Goal: Task Accomplishment & Management: Use online tool/utility

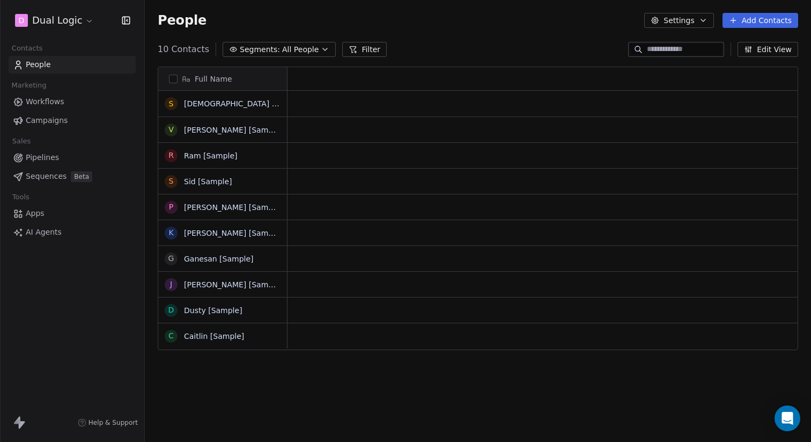
scroll to position [388, 666]
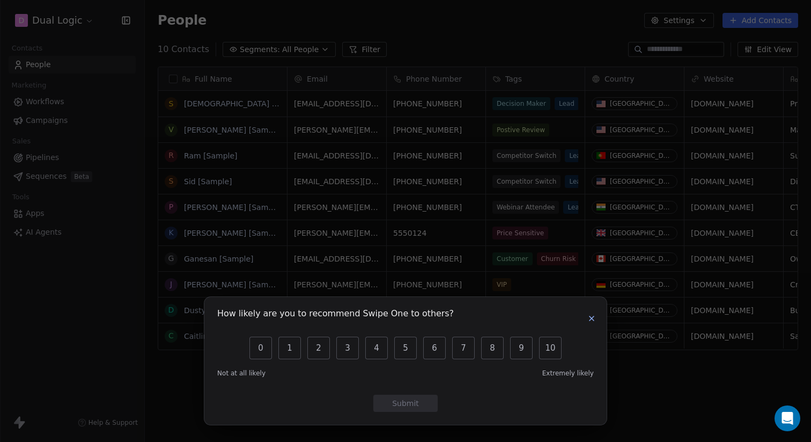
click at [591, 319] on icon "button" at bounding box center [591, 318] width 9 height 9
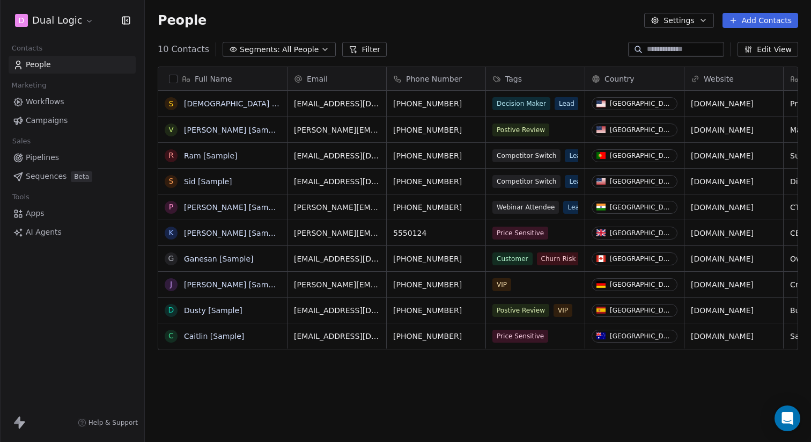
click at [35, 216] on span "Apps" at bounding box center [35, 213] width 19 height 11
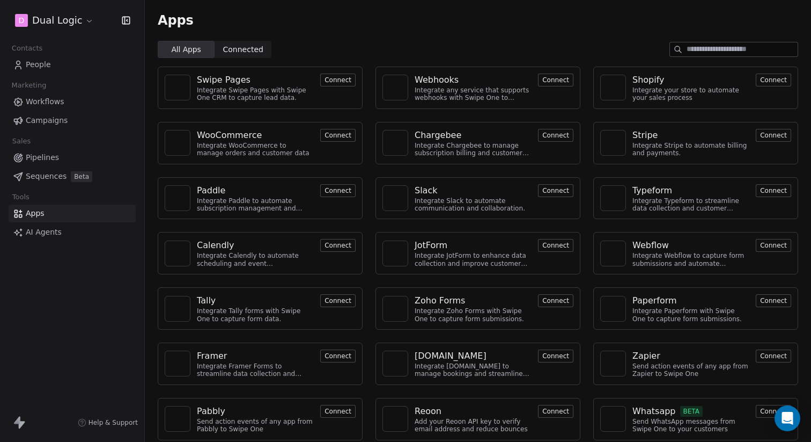
scroll to position [6, 0]
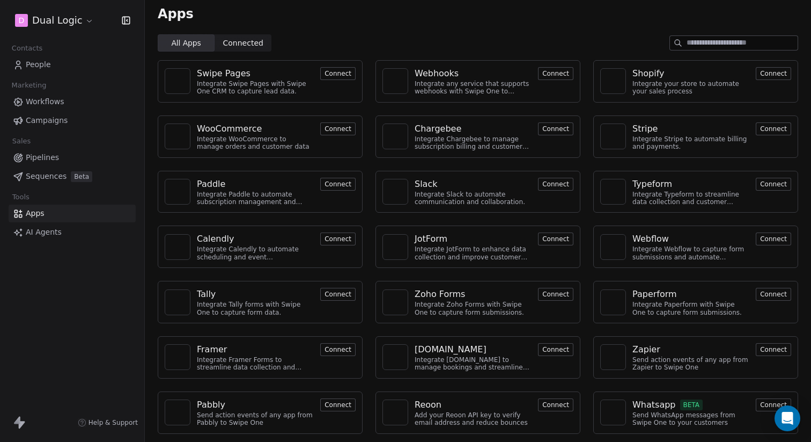
click at [251, 35] on span "Connected Connected" at bounding box center [243, 42] width 57 height 17
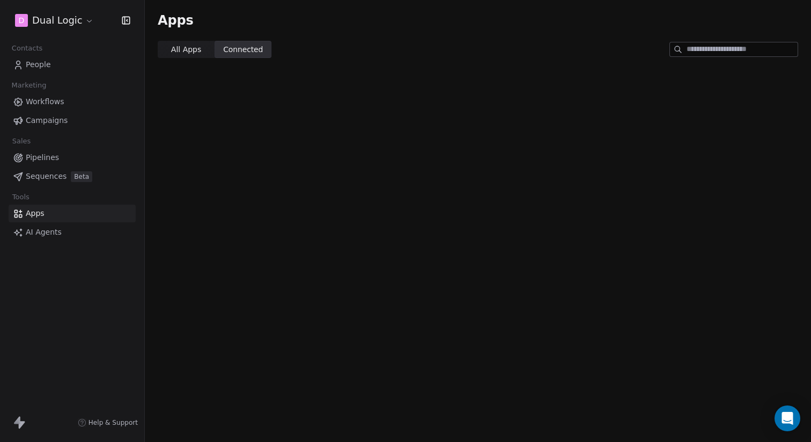
scroll to position [0, 0]
click at [191, 50] on span "All Apps" at bounding box center [186, 49] width 30 height 11
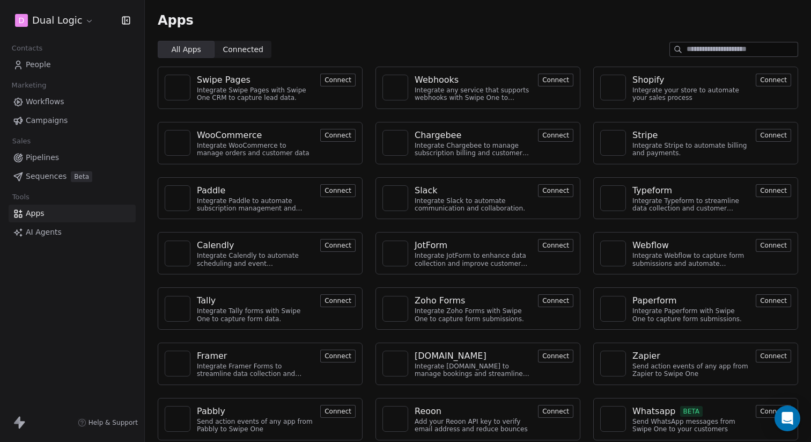
scroll to position [6, 0]
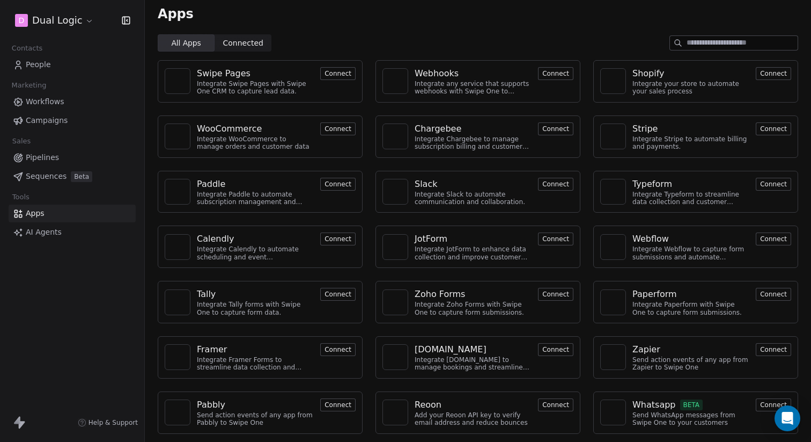
click at [771, 348] on button "Connect" at bounding box center [773, 349] width 35 height 13
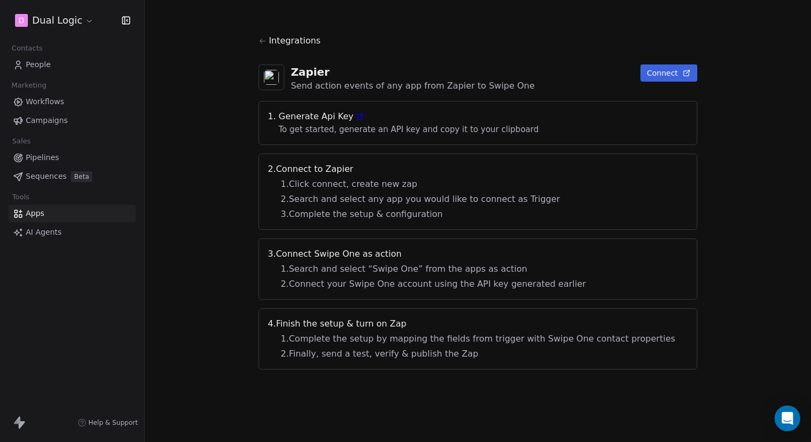
click at [642, 70] on button "Connect" at bounding box center [669, 72] width 57 height 17
click at [364, 113] on icon at bounding box center [360, 116] width 9 height 9
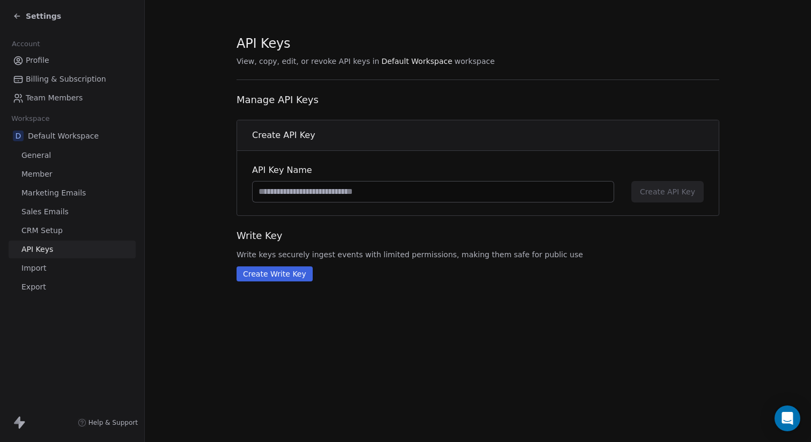
click at [374, 192] on input at bounding box center [433, 191] width 361 height 20
type input "******"
click at [647, 193] on span "Create API Key" at bounding box center [667, 191] width 55 height 11
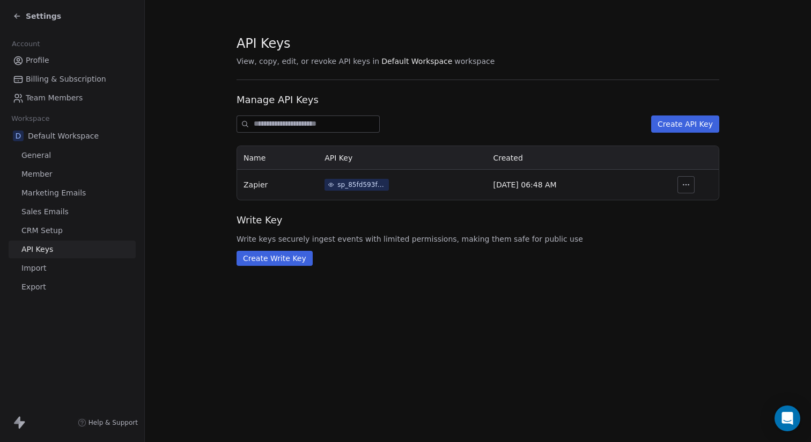
click at [687, 182] on icon "button" at bounding box center [686, 184] width 9 height 9
click at [339, 182] on div "sp_85fd593fb12841af9f37d7d92be7ac33" at bounding box center [361, 185] width 48 height 10
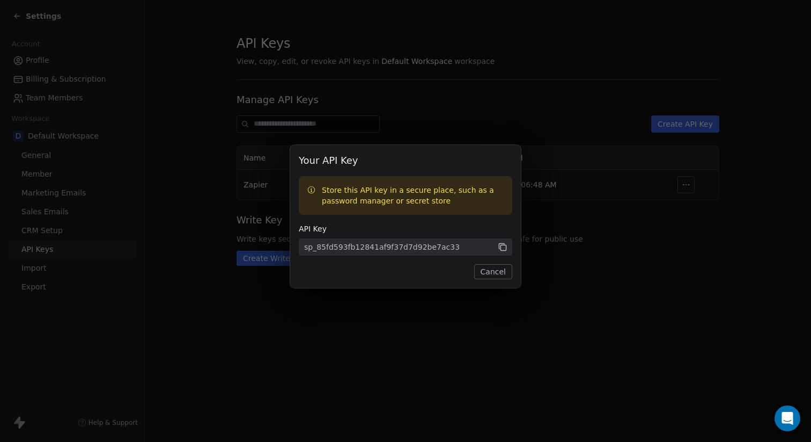
click at [505, 248] on icon at bounding box center [503, 247] width 10 height 10
click at [489, 277] on button "Cancel" at bounding box center [493, 271] width 38 height 15
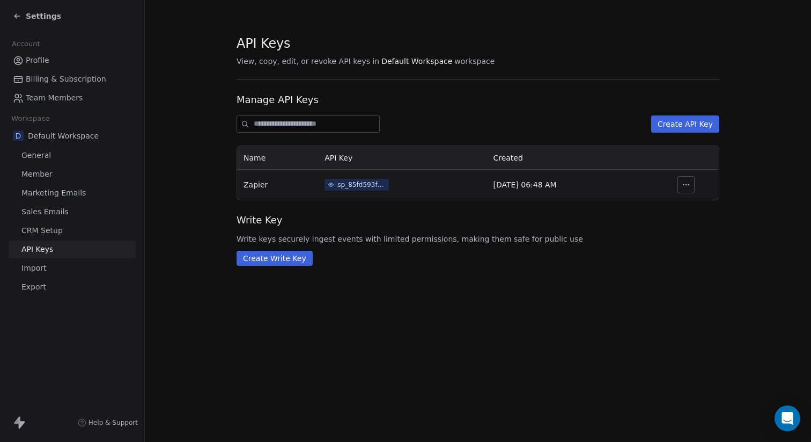
click at [47, 231] on span "CRM Setup" at bounding box center [41, 230] width 41 height 11
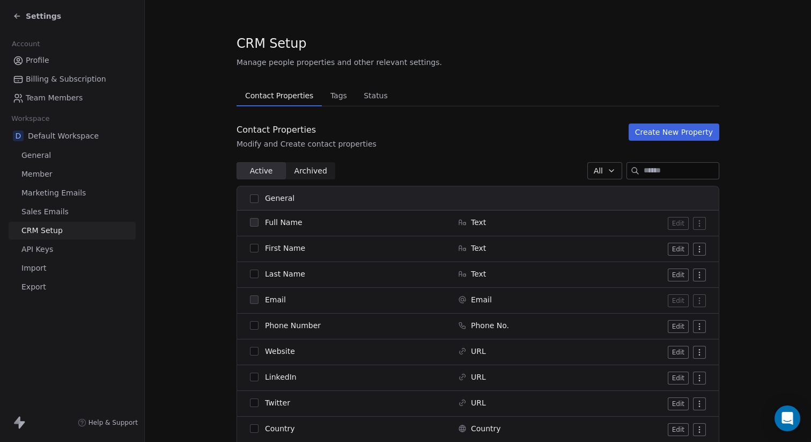
click at [42, 197] on span "Marketing Emails" at bounding box center [53, 192] width 64 height 11
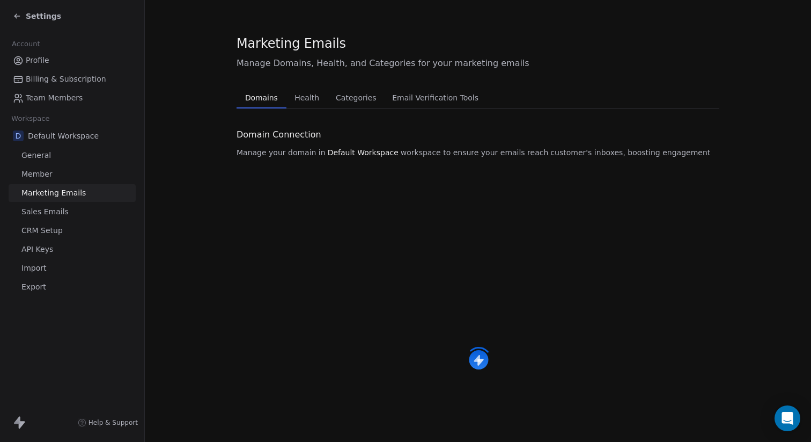
click at [36, 174] on span "Member" at bounding box center [36, 173] width 31 height 11
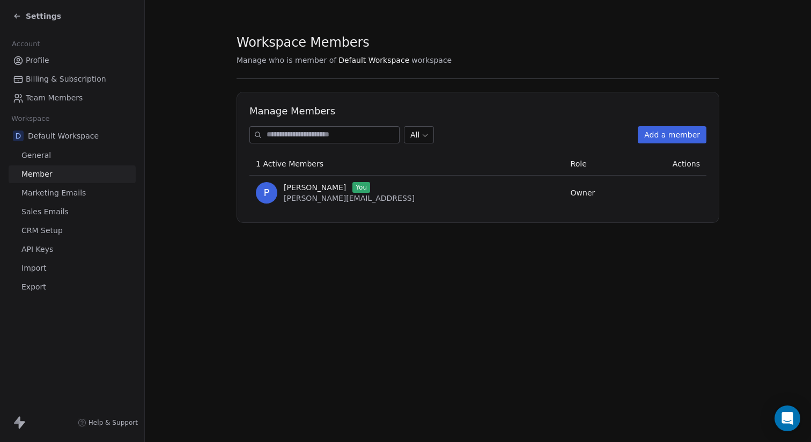
click at [36, 160] on span "General" at bounding box center [36, 155] width 30 height 11
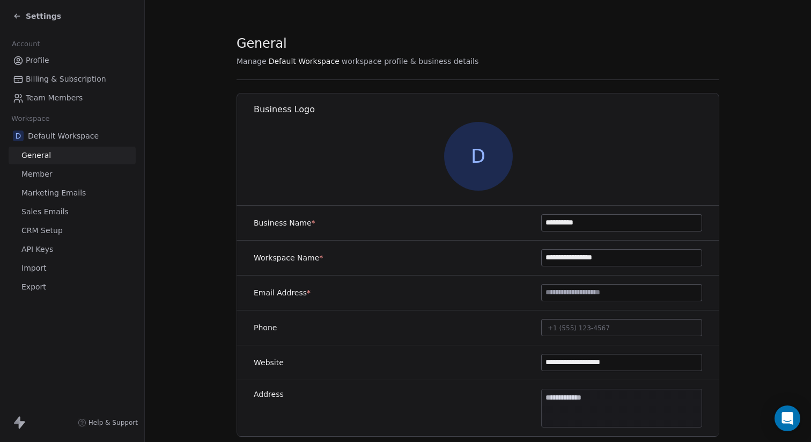
click at [594, 259] on input "**********" at bounding box center [622, 257] width 160 height 16
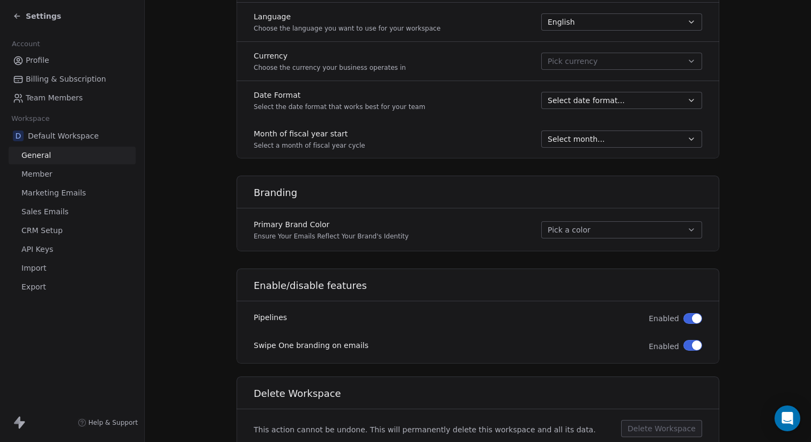
scroll to position [540, 0]
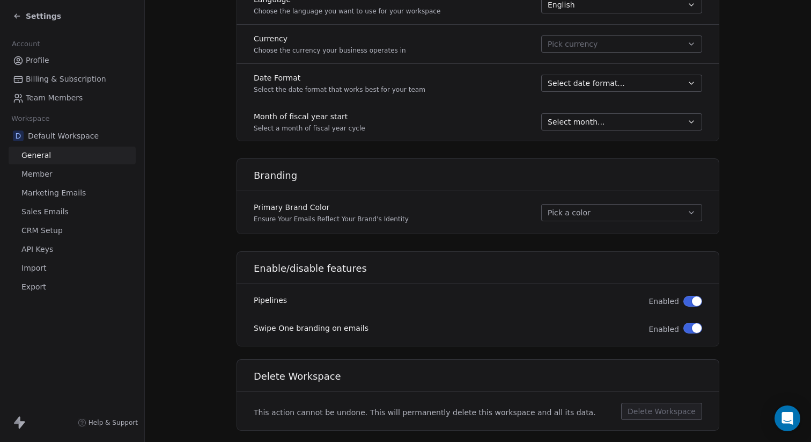
type input "**********"
click at [573, 212] on button "Pick a color" at bounding box center [621, 212] width 161 height 17
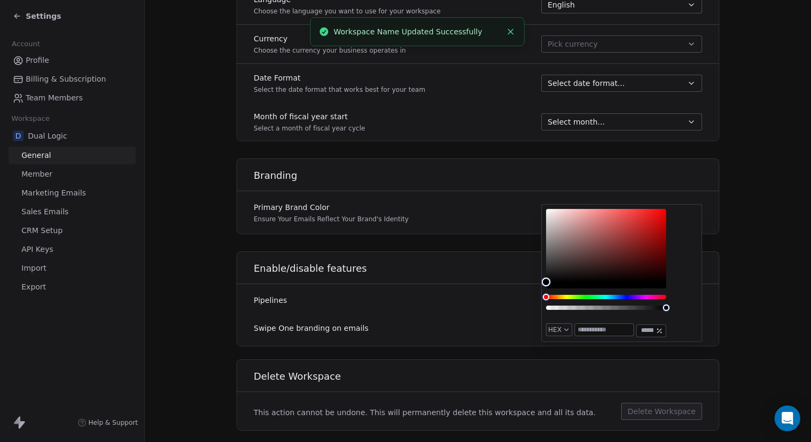
click at [465, 208] on div "Primary Brand Color Ensure Your Emails Reflect Your Brand's Identity Pick a col…" at bounding box center [478, 212] width 483 height 30
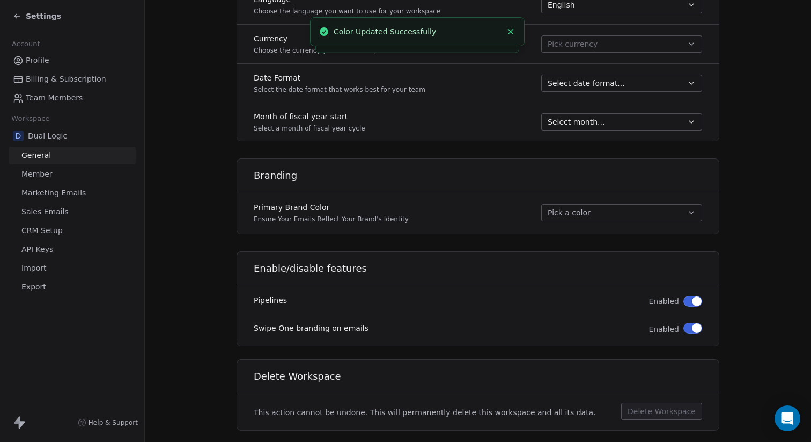
scroll to position [563, 0]
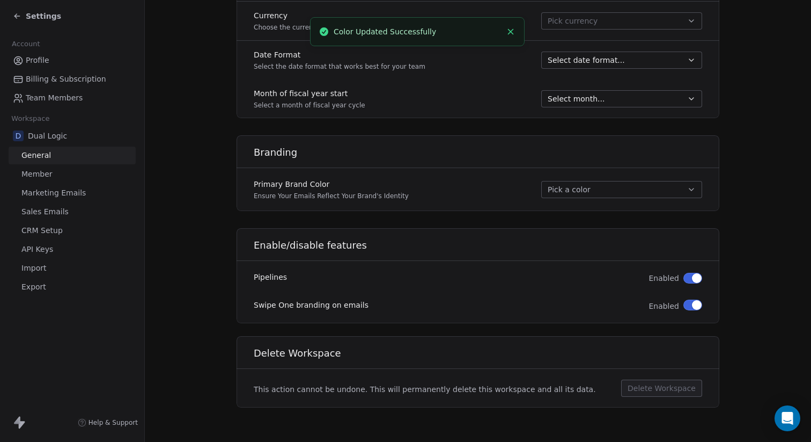
click at [49, 175] on span "Member" at bounding box center [36, 173] width 31 height 11
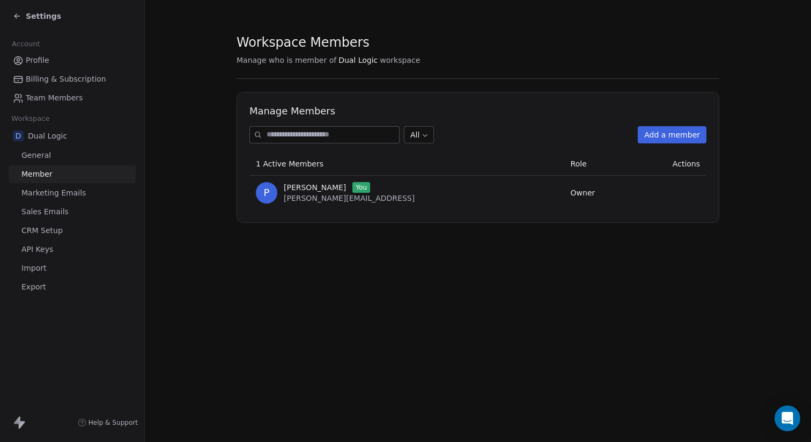
click at [42, 77] on span "Billing & Subscription" at bounding box center [66, 79] width 80 height 11
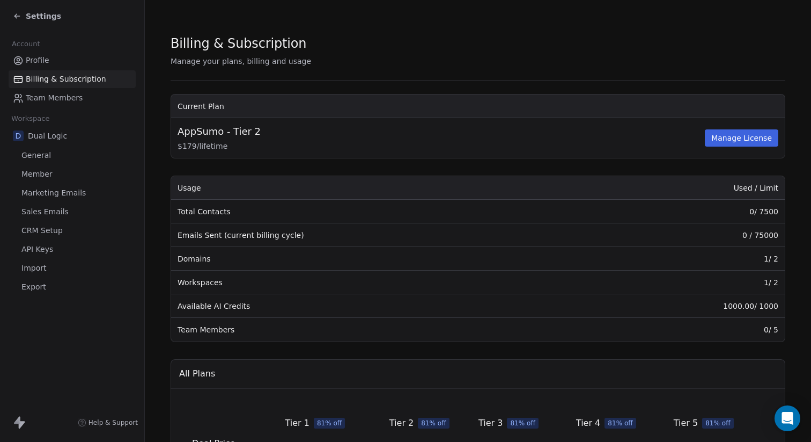
click at [35, 249] on span "API Keys" at bounding box center [37, 249] width 32 height 11
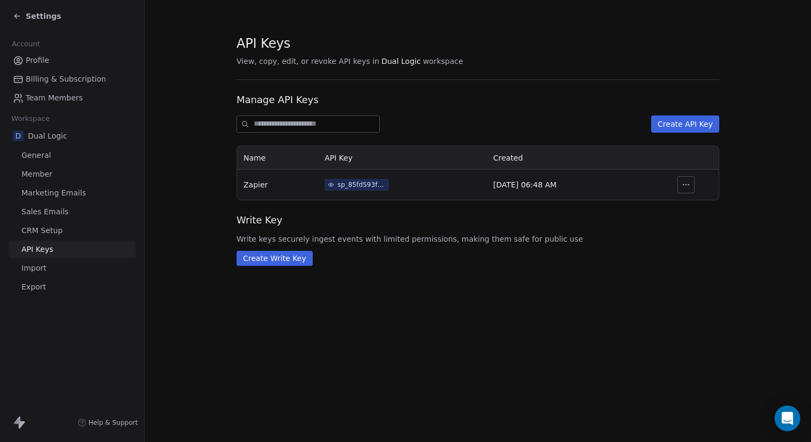
click at [461, 105] on span "Manage API Keys" at bounding box center [478, 100] width 483 height 14
click at [264, 262] on button "Create Write Key" at bounding box center [275, 258] width 76 height 15
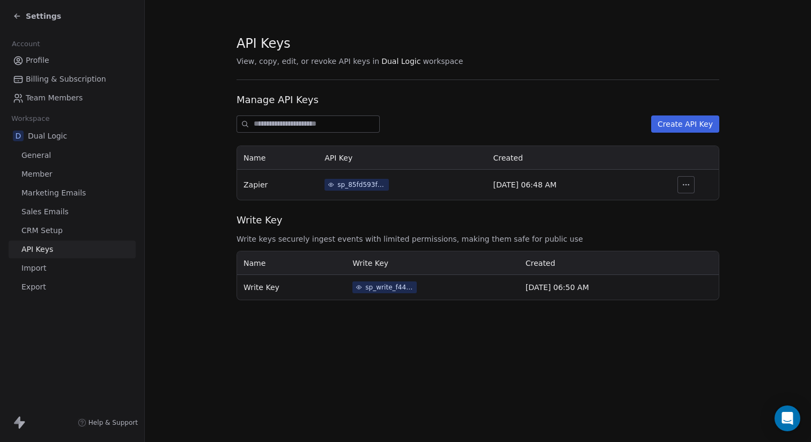
click at [399, 219] on span "Write Key" at bounding box center [478, 220] width 483 height 14
click at [33, 101] on span "Team Members" at bounding box center [54, 97] width 57 height 11
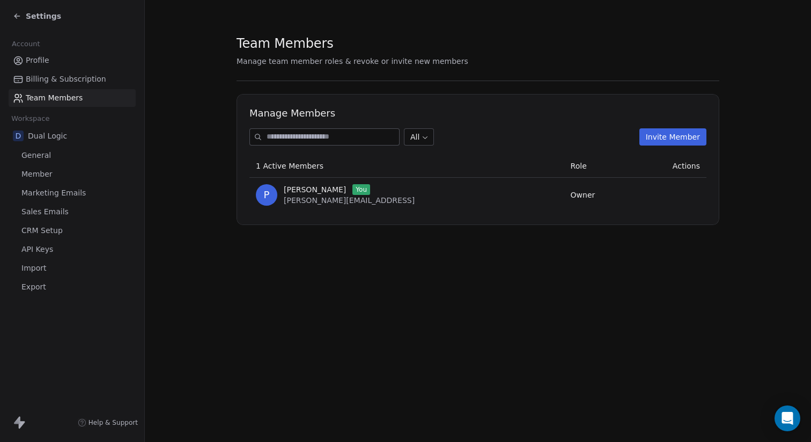
click at [22, 16] on div "Settings" at bounding box center [37, 16] width 48 height 11
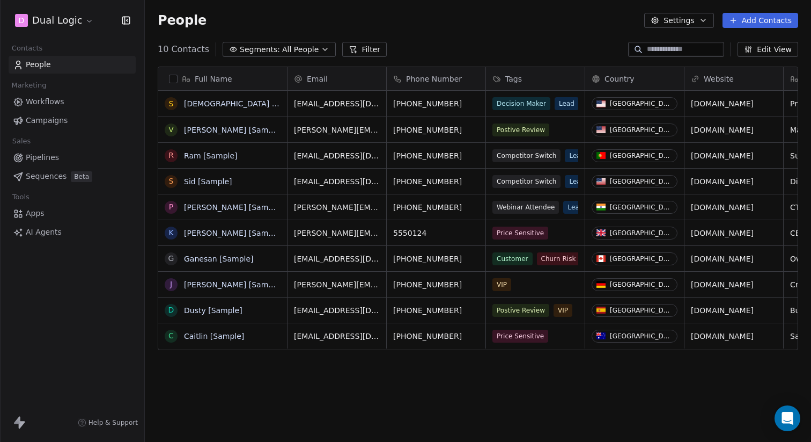
scroll to position [388, 666]
click at [767, 53] on button "Edit View" at bounding box center [768, 49] width 61 height 15
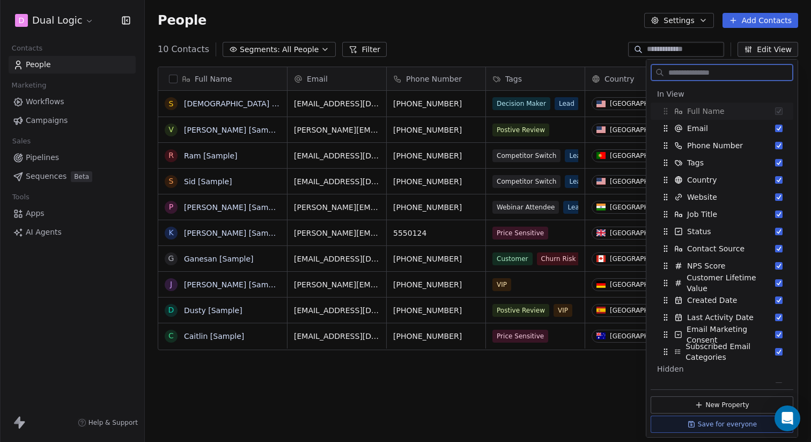
click at [767, 53] on button "Edit View" at bounding box center [768, 49] width 61 height 15
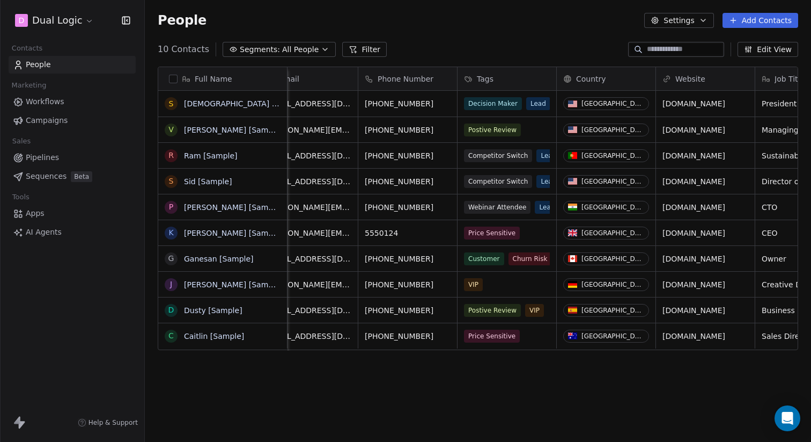
scroll to position [0, 0]
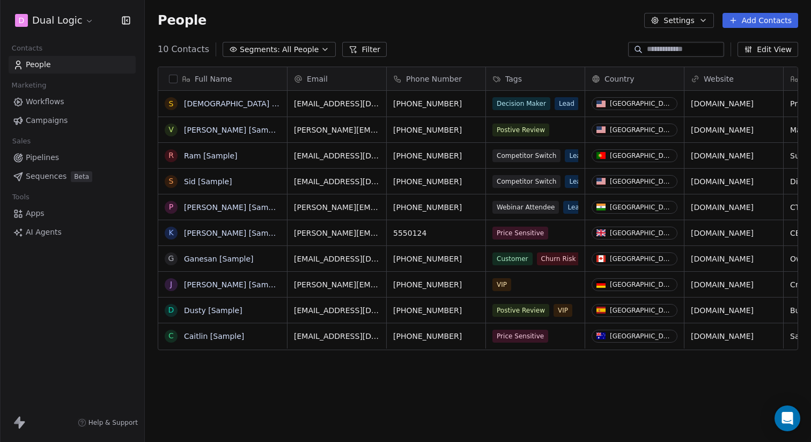
click at [48, 103] on span "Workflows" at bounding box center [45, 101] width 39 height 11
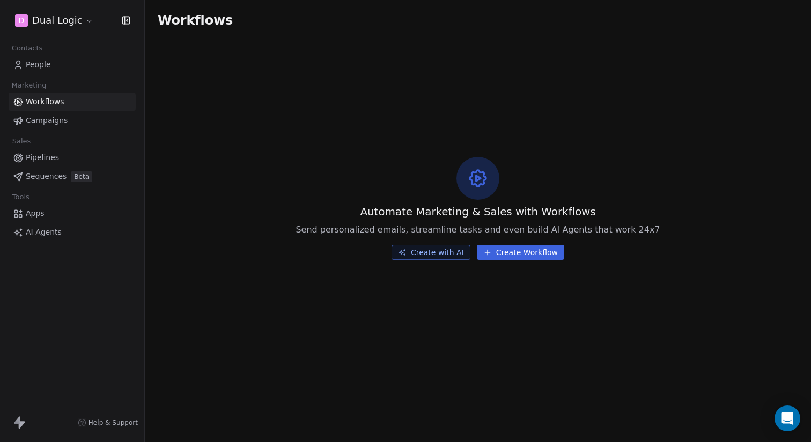
click at [38, 157] on span "Pipelines" at bounding box center [42, 157] width 33 height 11
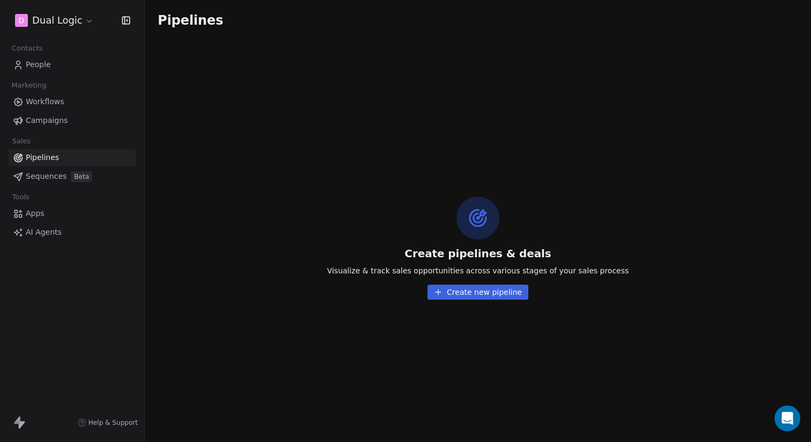
click at [39, 179] on span "Sequences" at bounding box center [46, 176] width 41 height 11
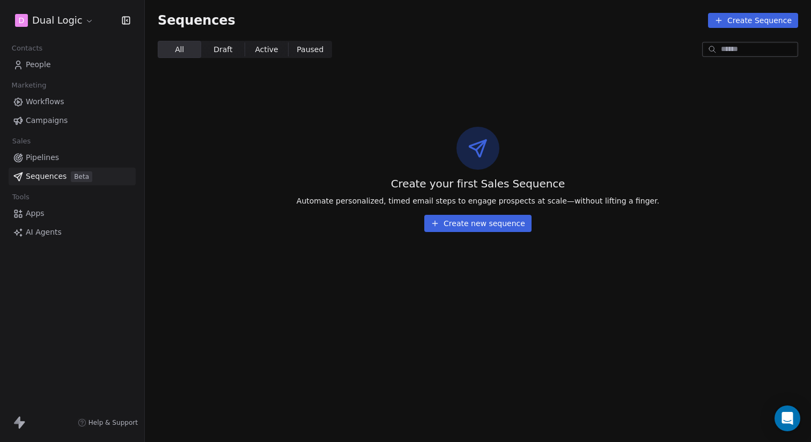
click at [36, 158] on span "Pipelines" at bounding box center [42, 157] width 33 height 11
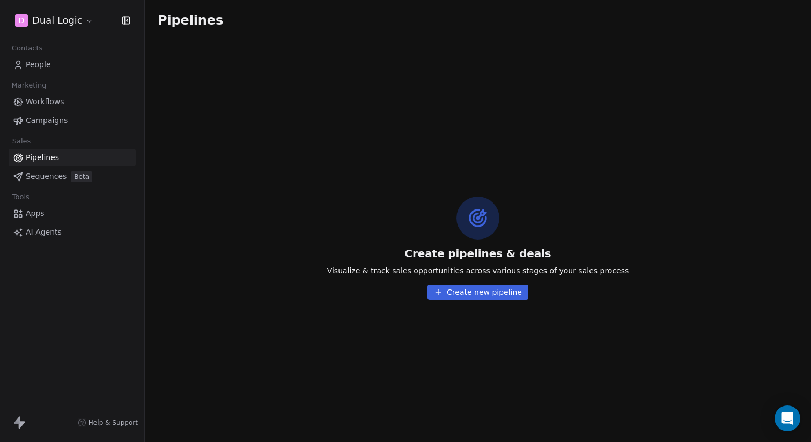
click at [459, 293] on button "Create new pipeline" at bounding box center [478, 291] width 101 height 15
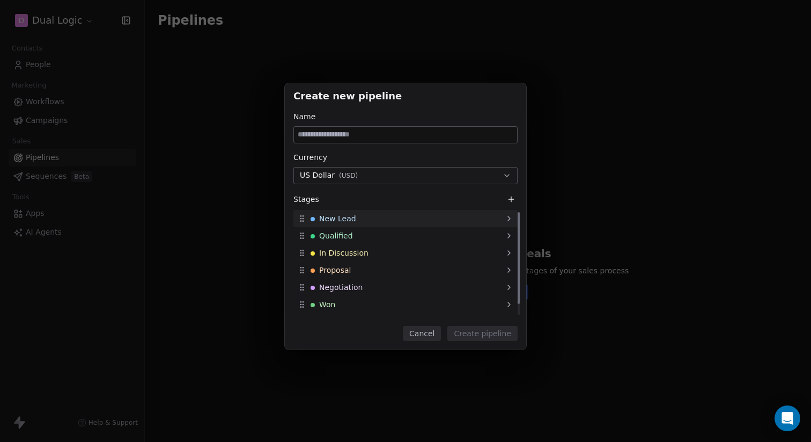
click at [362, 221] on div "New Lead" at bounding box center [405, 218] width 224 height 17
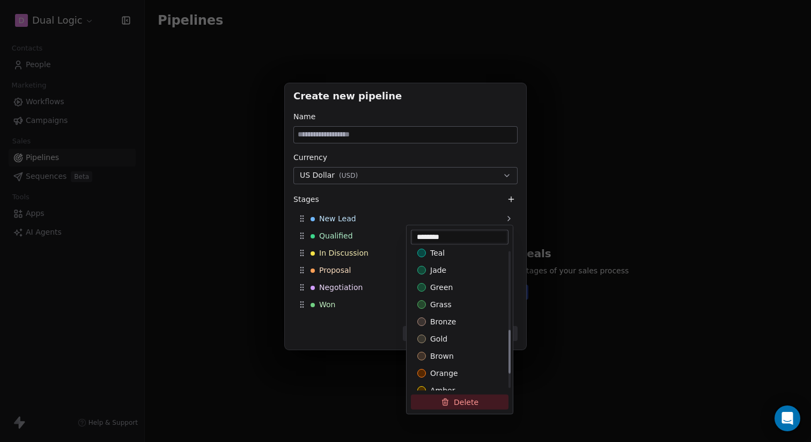
scroll to position [293, 0]
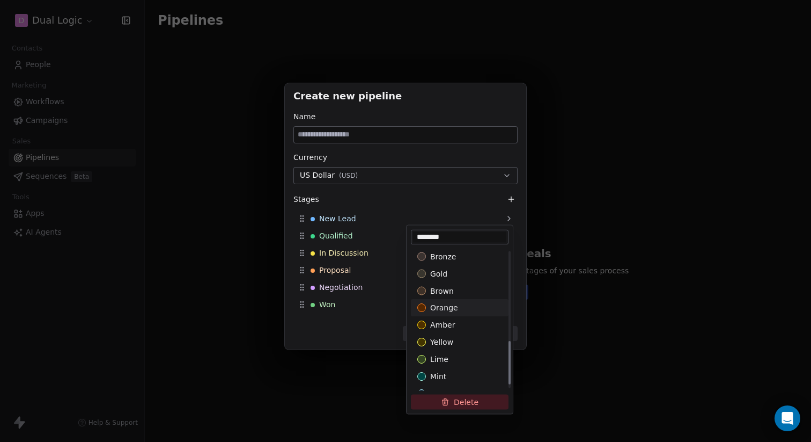
click at [450, 305] on span "orange" at bounding box center [444, 308] width 28 height 11
click at [352, 333] on div "Create new pipeline Name Currency US Dollar ( USD ) Stages New Lead Qualified I…" at bounding box center [405, 221] width 811 height 310
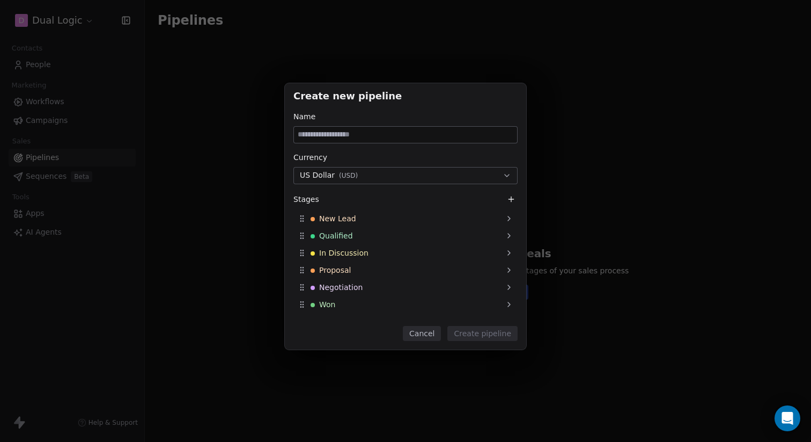
click at [418, 335] on button "Cancel" at bounding box center [422, 333] width 38 height 15
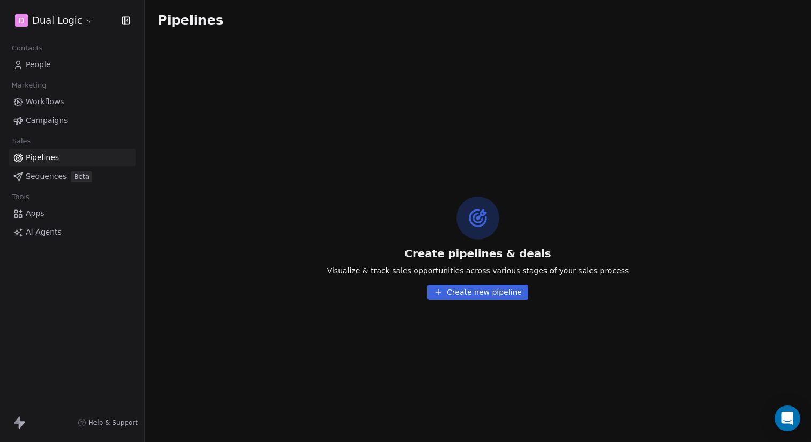
click at [445, 291] on button "Create new pipeline" at bounding box center [478, 291] width 101 height 15
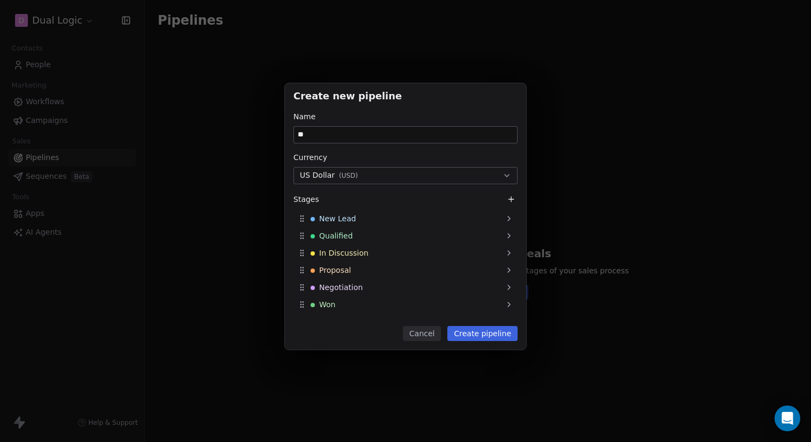
type input "*"
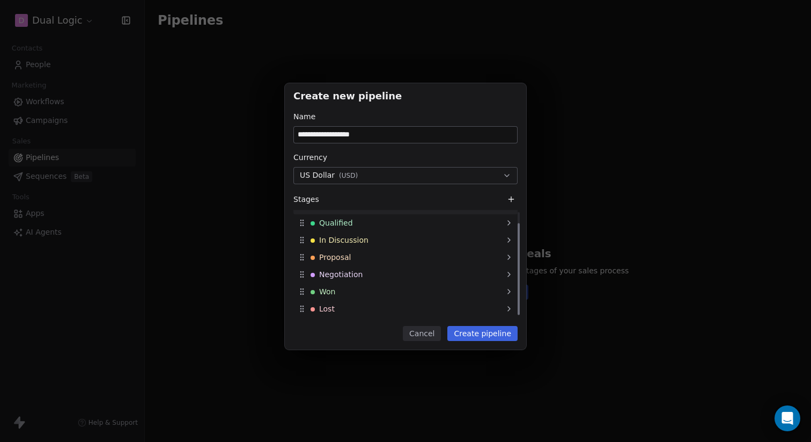
scroll to position [0, 0]
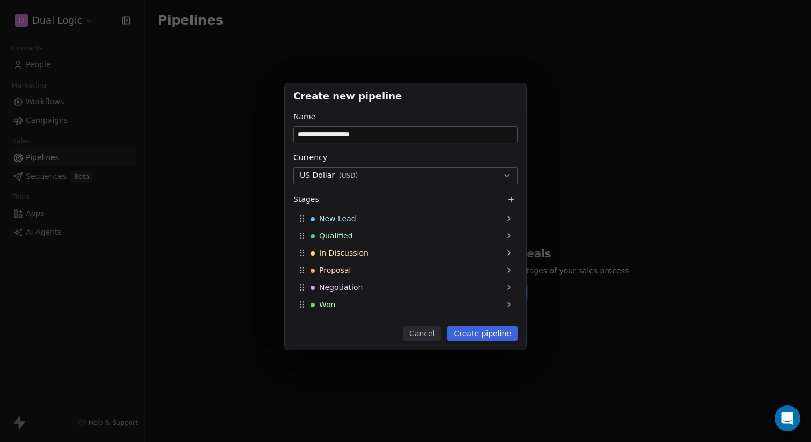
type input "**********"
click at [473, 333] on button "Create pipeline" at bounding box center [482, 333] width 70 height 15
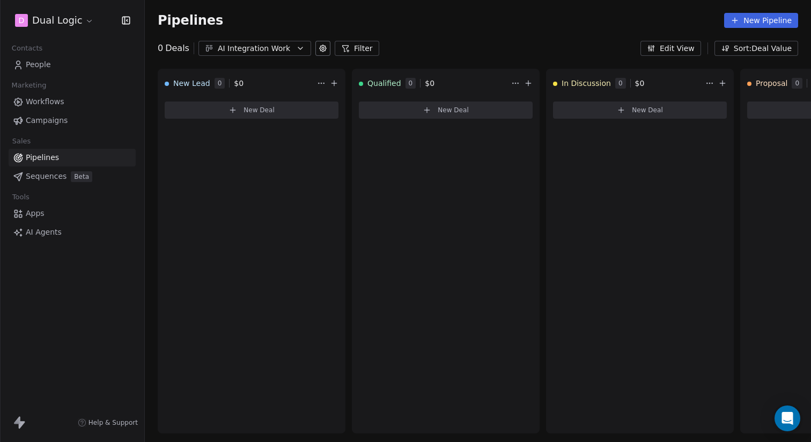
click at [320, 48] on icon at bounding box center [323, 48] width 9 height 9
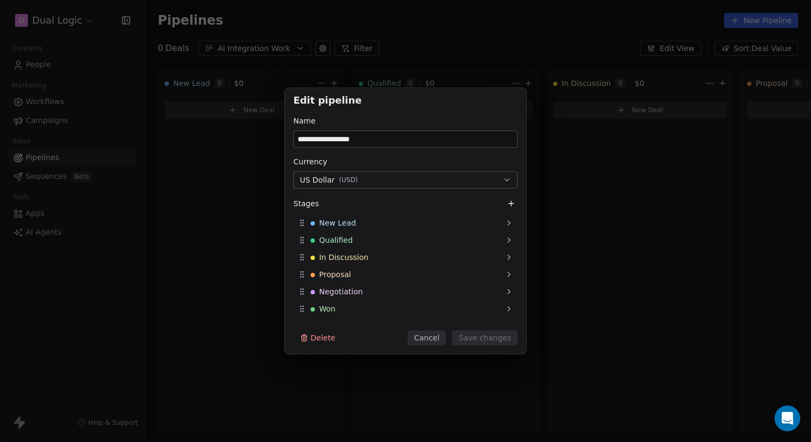
click at [422, 27] on div "**********" at bounding box center [405, 221] width 811 height 442
click at [428, 342] on button "Cancel" at bounding box center [427, 337] width 38 height 15
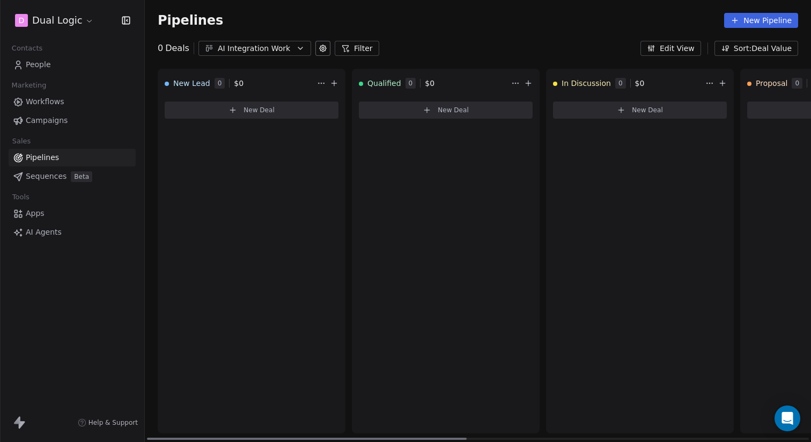
click at [661, 50] on button "Edit View" at bounding box center [671, 48] width 61 height 15
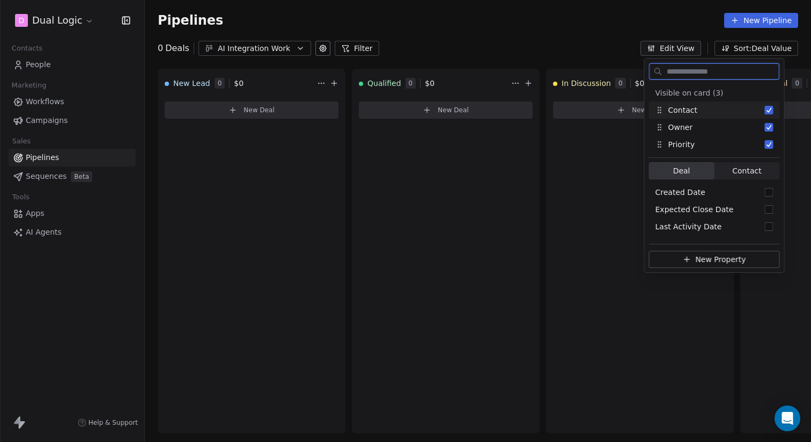
click at [661, 50] on button "Edit View" at bounding box center [671, 48] width 61 height 15
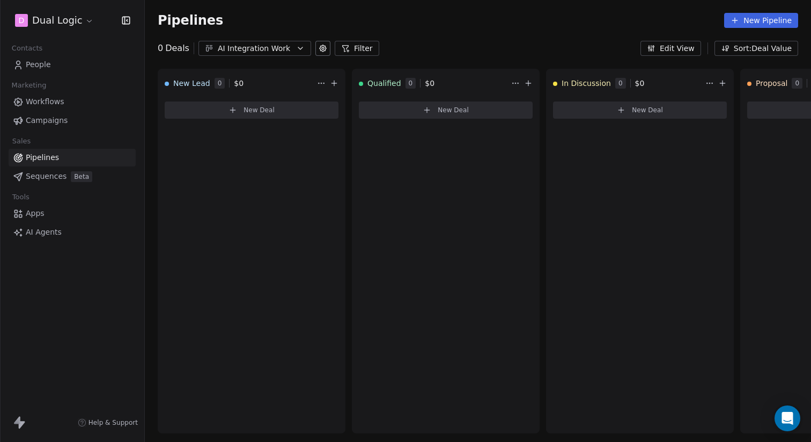
click at [125, 24] on icon "button" at bounding box center [125, 20] width 0 height 7
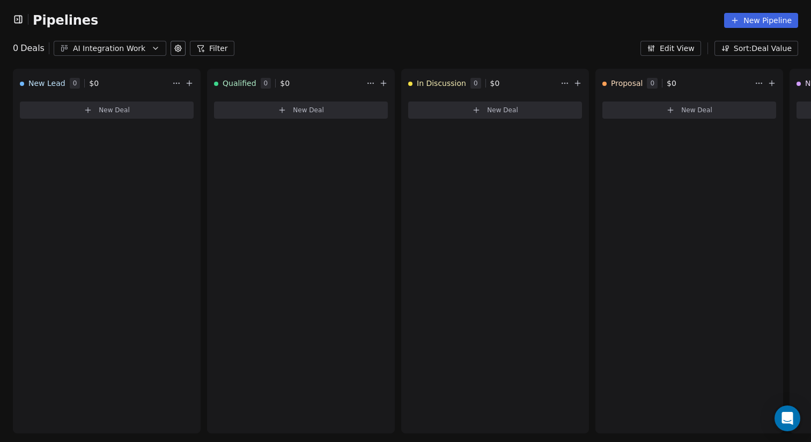
click at [21, 22] on icon "button" at bounding box center [17, 19] width 7 height 7
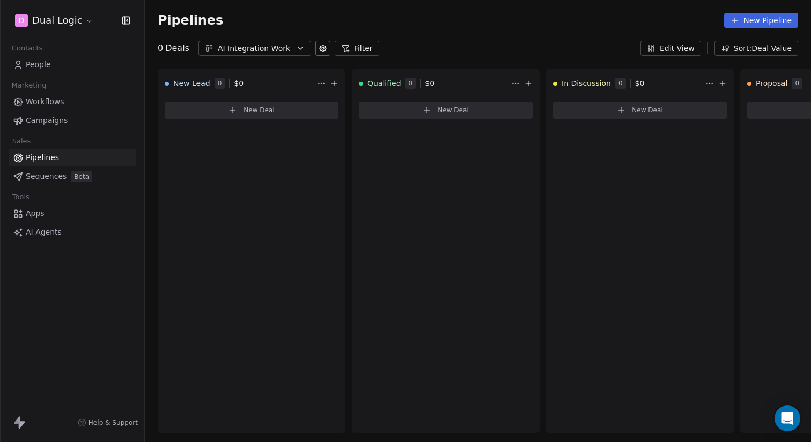
click at [322, 49] on icon at bounding box center [323, 48] width 6 height 6
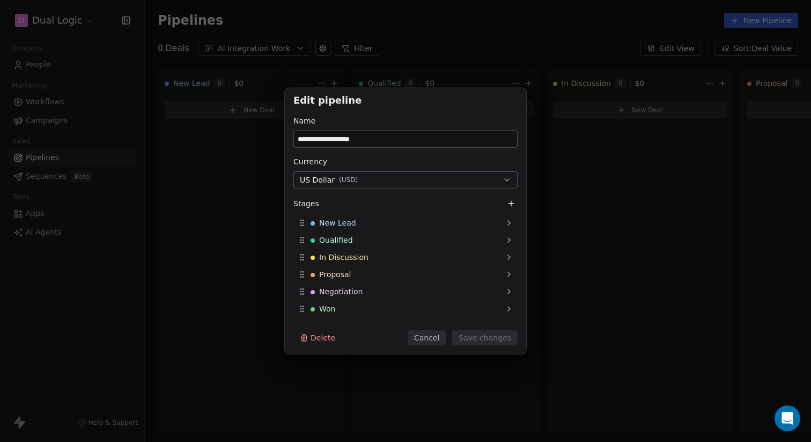
click at [322, 49] on div "**********" at bounding box center [405, 221] width 811 height 442
click at [341, 32] on div "**********" at bounding box center [405, 221] width 811 height 442
click at [425, 343] on button "Cancel" at bounding box center [427, 337] width 38 height 15
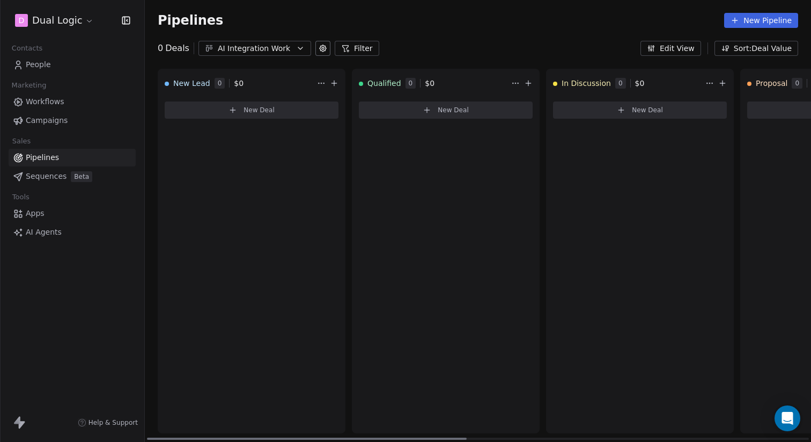
click at [316, 83] on html "**********" at bounding box center [405, 221] width 811 height 442
click at [494, 42] on div "0 Deals AI Integration Work Filter Edit View Sort: Deal Value" at bounding box center [478, 48] width 666 height 15
click at [35, 66] on span "People" at bounding box center [38, 64] width 25 height 11
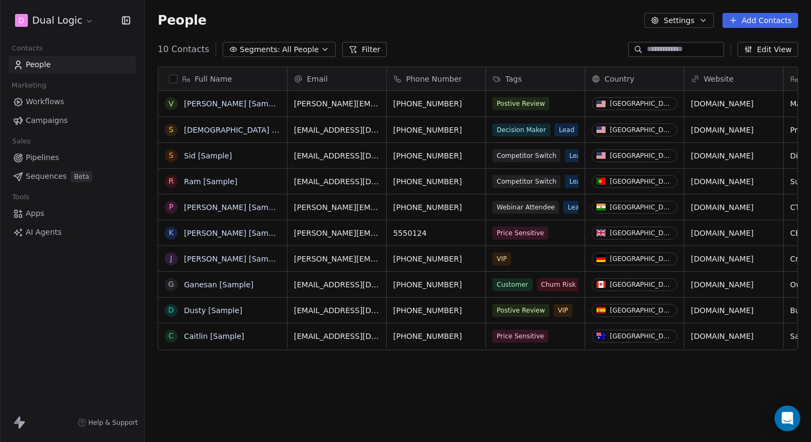
scroll to position [388, 666]
click at [299, 49] on span "All People" at bounding box center [300, 49] width 36 height 11
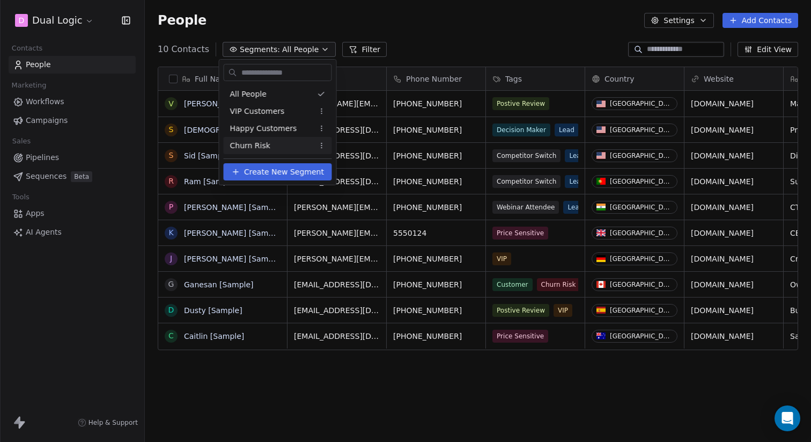
click at [297, 174] on span "Create New Segment" at bounding box center [284, 171] width 80 height 11
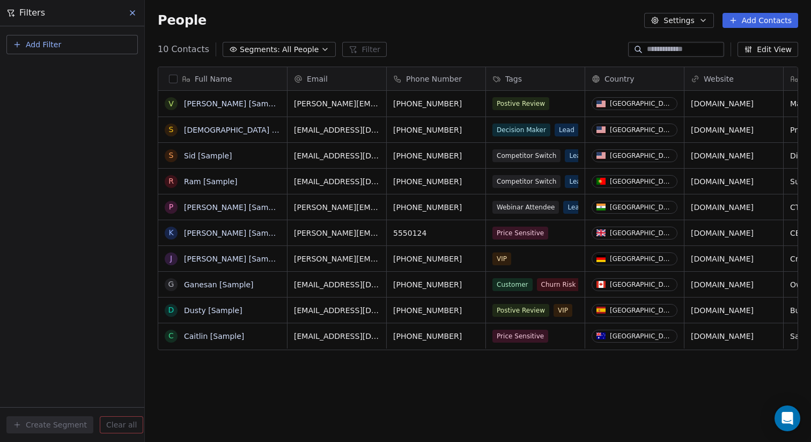
click at [33, 43] on span "Add Filter" at bounding box center [43, 44] width 35 height 11
click at [38, 69] on span "Contact properties" at bounding box center [53, 69] width 70 height 11
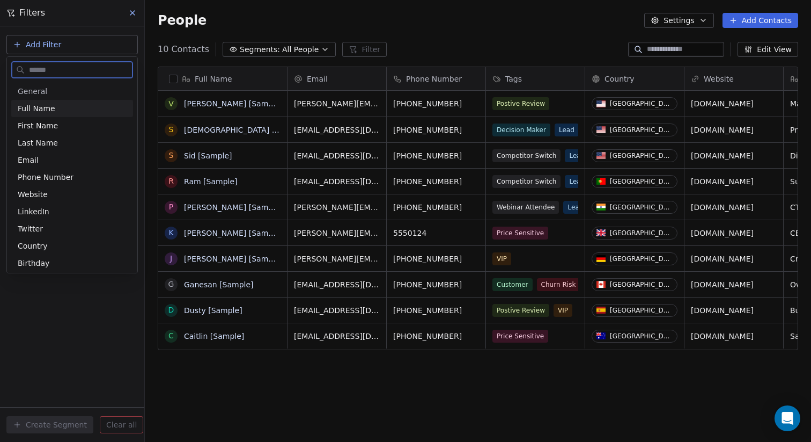
click at [40, 109] on span "Full Name" at bounding box center [37, 108] width 38 height 11
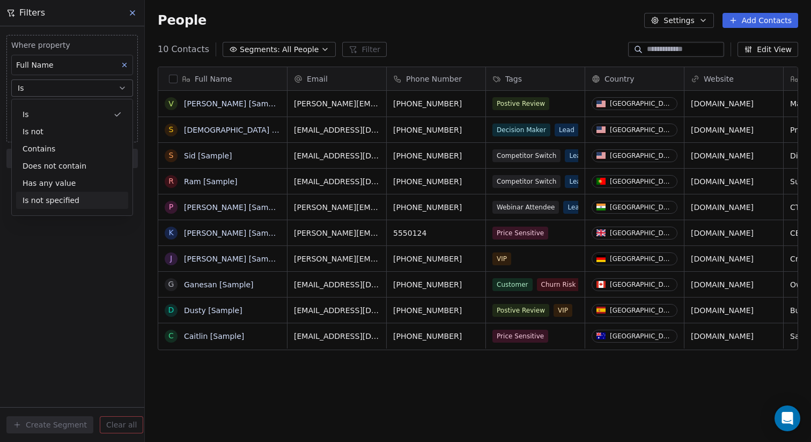
click at [39, 278] on div "Where property Full Name Is Add filter to this group Add another filter Create …" at bounding box center [72, 233] width 144 height 415
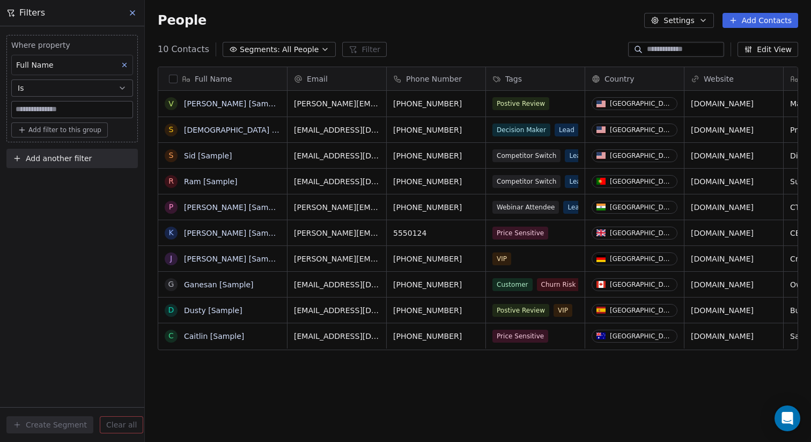
click at [134, 9] on icon at bounding box center [132, 13] width 9 height 9
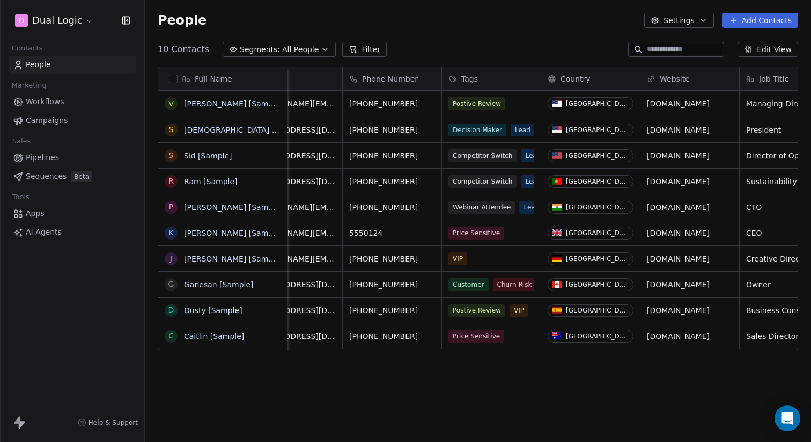
scroll to position [0, 55]
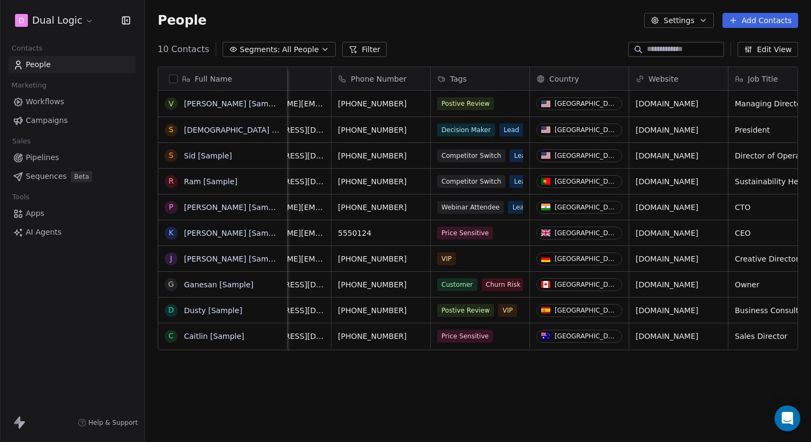
click at [458, 77] on span "Tags" at bounding box center [458, 79] width 17 height 11
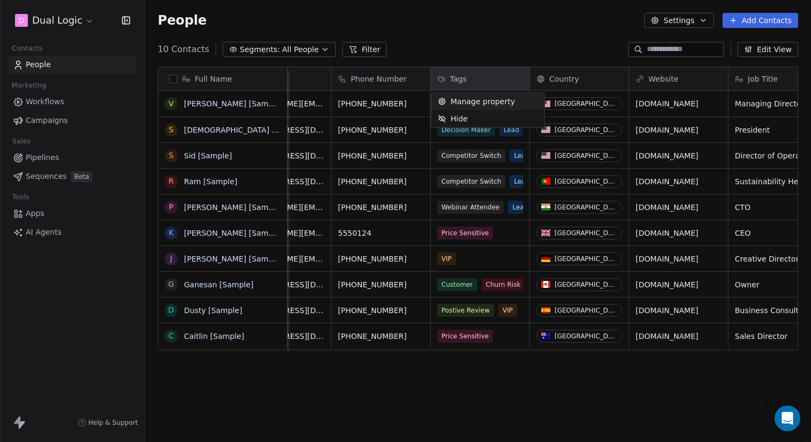
click at [461, 104] on span "Manage property" at bounding box center [483, 101] width 64 height 11
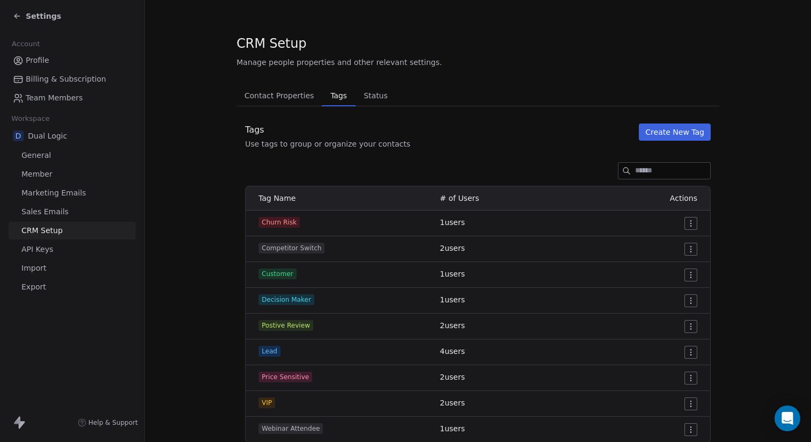
click at [30, 18] on span "Settings" at bounding box center [43, 16] width 35 height 11
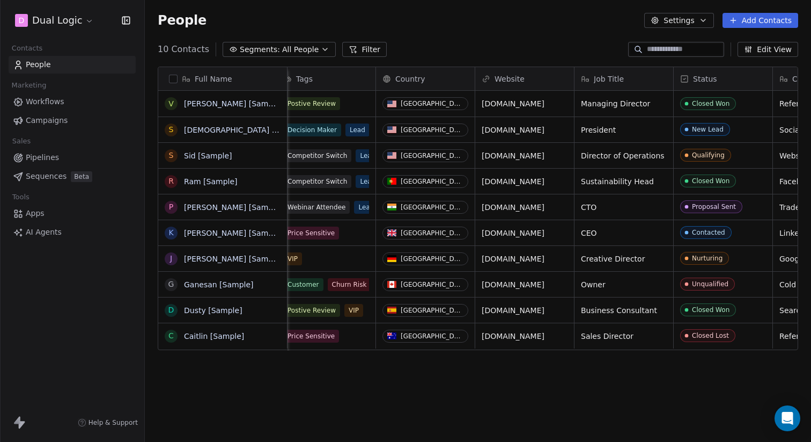
scroll to position [0, 210]
click at [25, 101] on link "Workflows" at bounding box center [72, 102] width 127 height 18
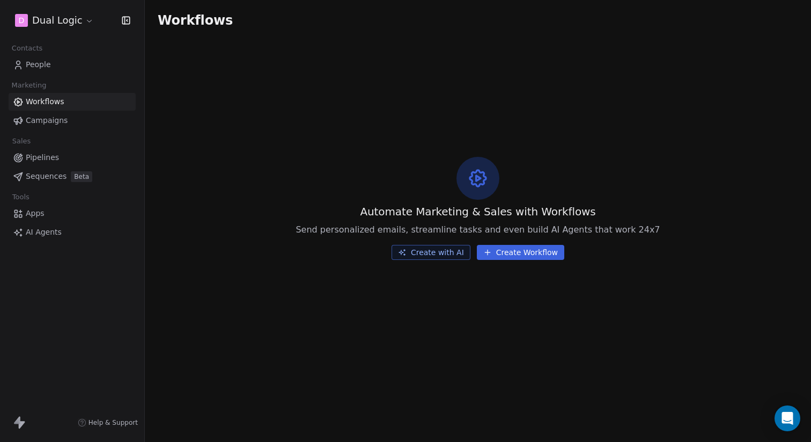
click at [491, 250] on button "Create Workflow" at bounding box center [520, 252] width 87 height 15
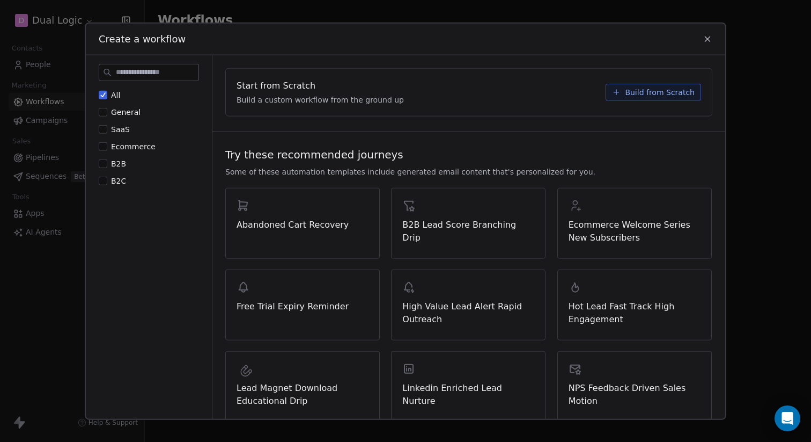
click at [113, 161] on span "B2B" at bounding box center [118, 163] width 15 height 9
click at [107, 161] on button "B2B" at bounding box center [103, 163] width 9 height 11
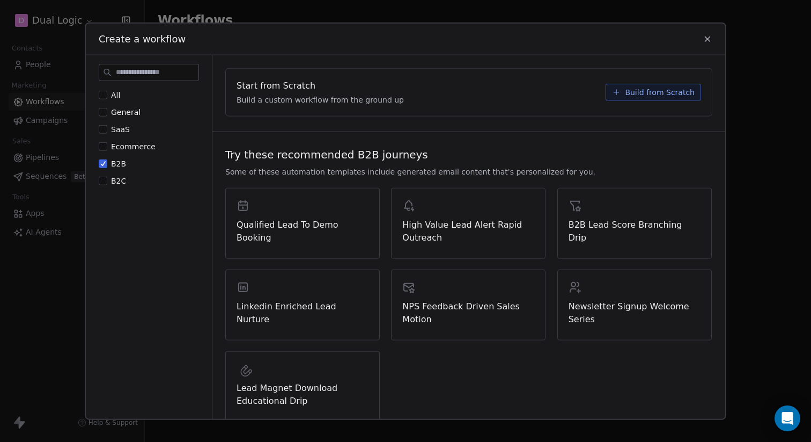
click at [629, 97] on span "Build from Scratch" at bounding box center [660, 91] width 70 height 11
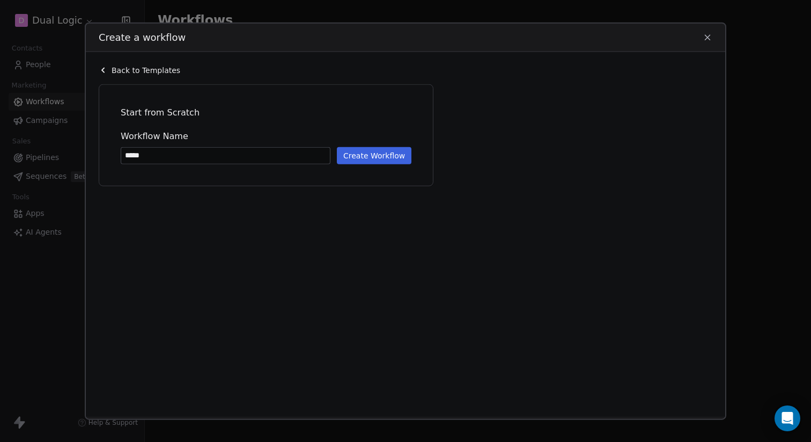
type input "******"
type input "**********"
click at [361, 157] on button "Create Workflow" at bounding box center [374, 154] width 75 height 17
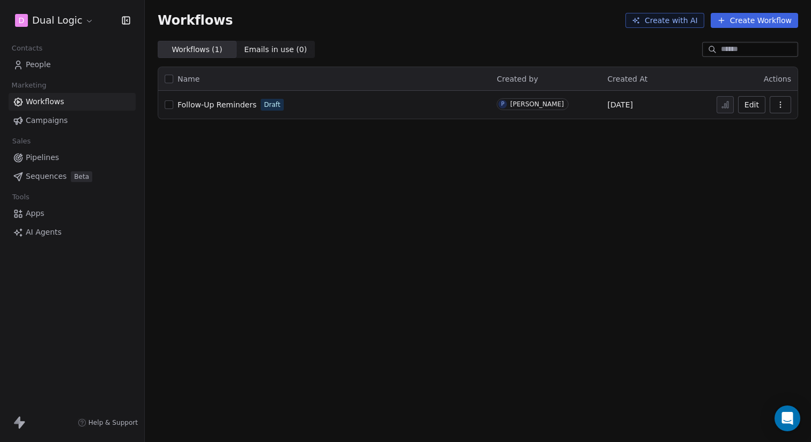
click at [224, 106] on span "Follow-Up Reminders" at bounding box center [217, 104] width 79 height 9
click at [20, 423] on icon at bounding box center [22, 425] width 6 height 8
click at [72, 8] on div "D Dual Logic" at bounding box center [72, 20] width 144 height 41
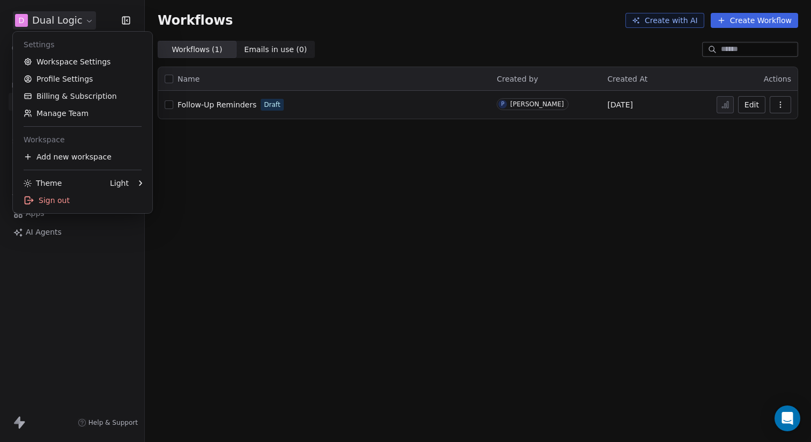
click at [72, 19] on html "**********" at bounding box center [405, 221] width 811 height 442
click at [63, 73] on link "Profile Settings" at bounding box center [82, 78] width 131 height 17
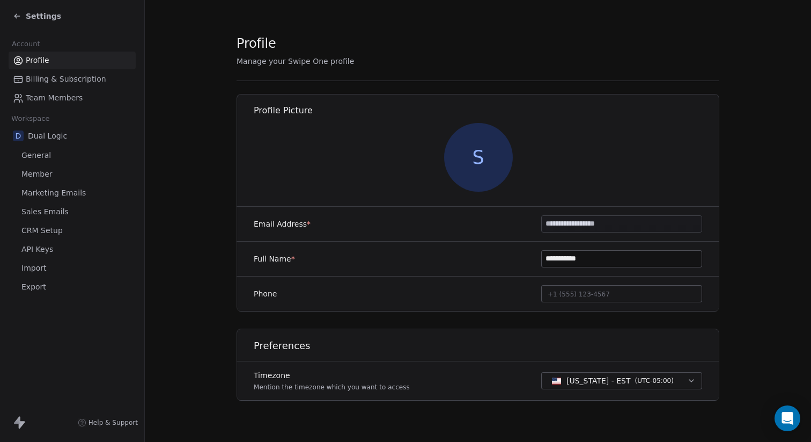
click at [53, 78] on span "Billing & Subscription" at bounding box center [66, 79] width 80 height 11
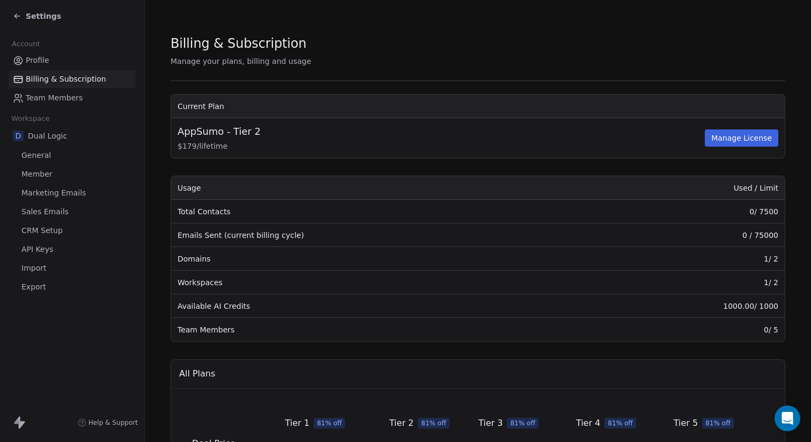
click at [64, 99] on span "Team Members" at bounding box center [54, 97] width 57 height 11
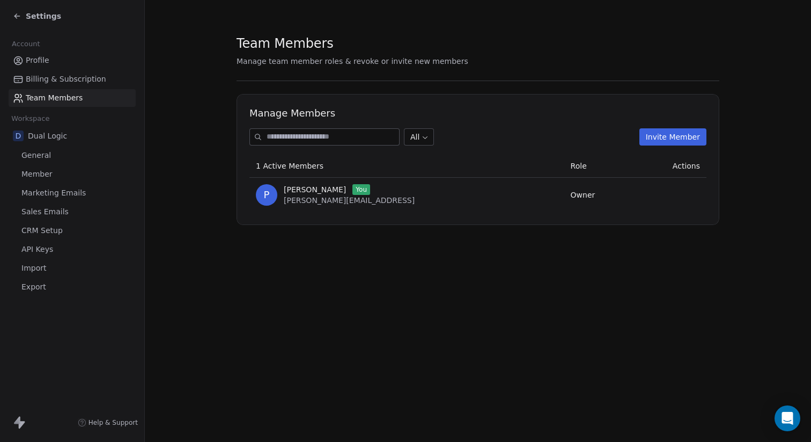
click at [33, 138] on span "Dual Logic" at bounding box center [47, 135] width 39 height 11
click at [32, 154] on span "General" at bounding box center [36, 155] width 30 height 11
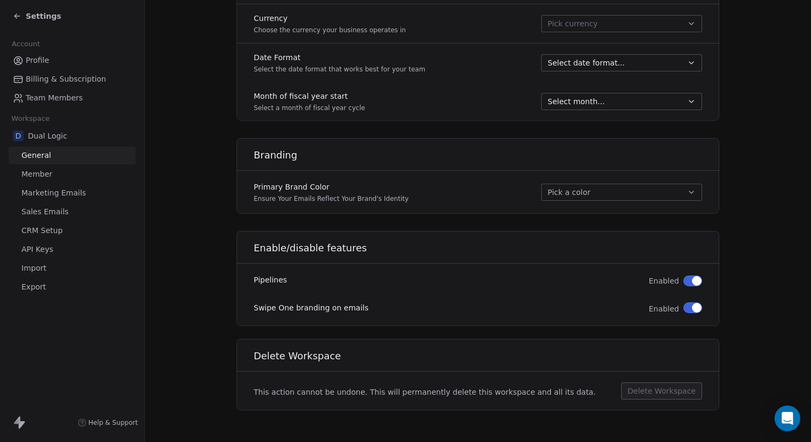
scroll to position [563, 0]
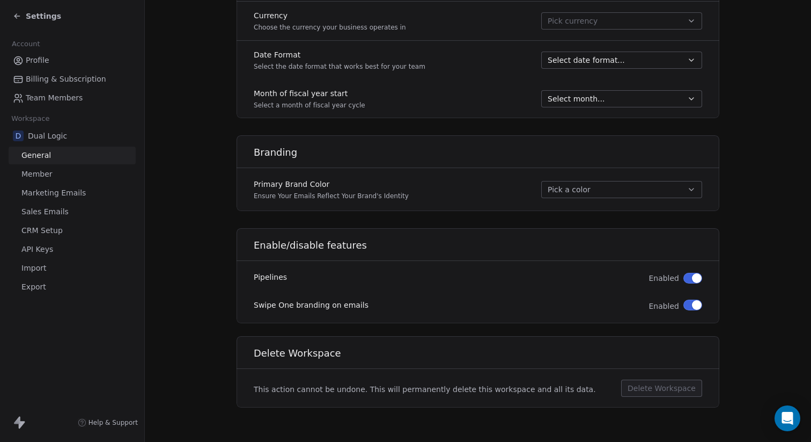
click at [687, 309] on button "button" at bounding box center [693, 304] width 19 height 11
click at [41, 175] on span "Member" at bounding box center [36, 173] width 31 height 11
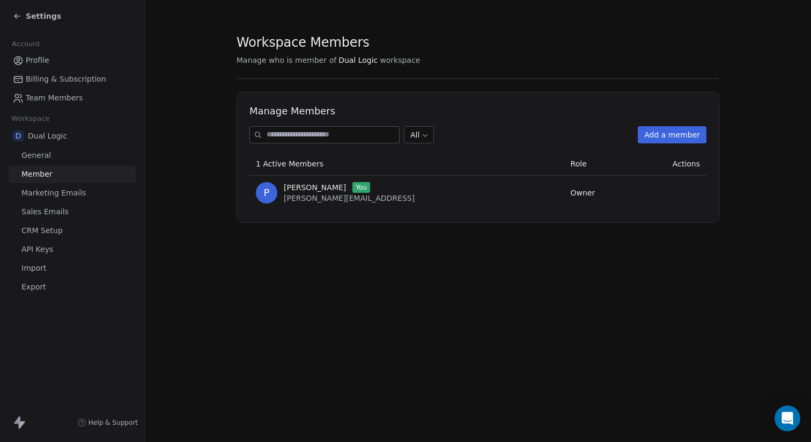
click at [34, 195] on span "Marketing Emails" at bounding box center [53, 192] width 64 height 11
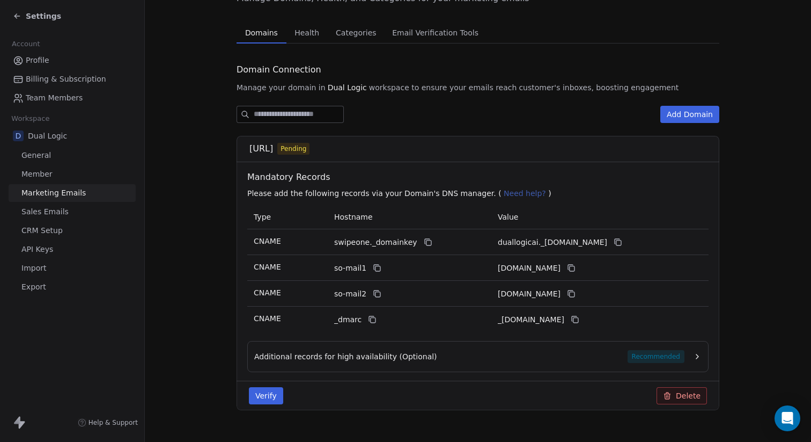
scroll to position [76, 0]
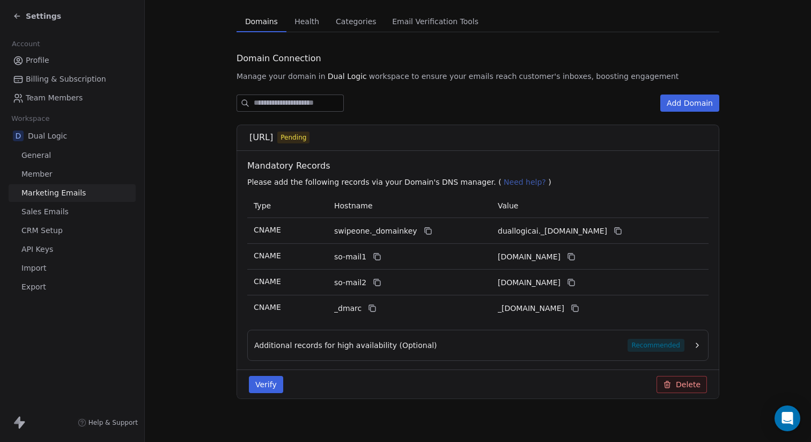
click at [52, 214] on span "Sales Emails" at bounding box center [44, 211] width 47 height 11
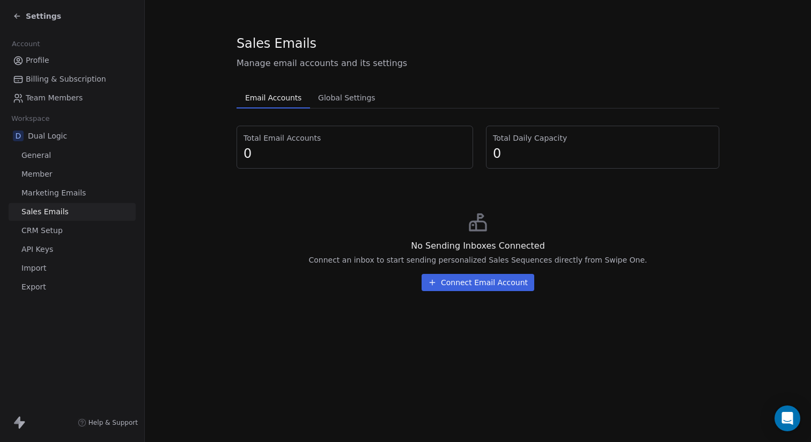
click at [466, 285] on button "Connect Email Account" at bounding box center [478, 282] width 113 height 17
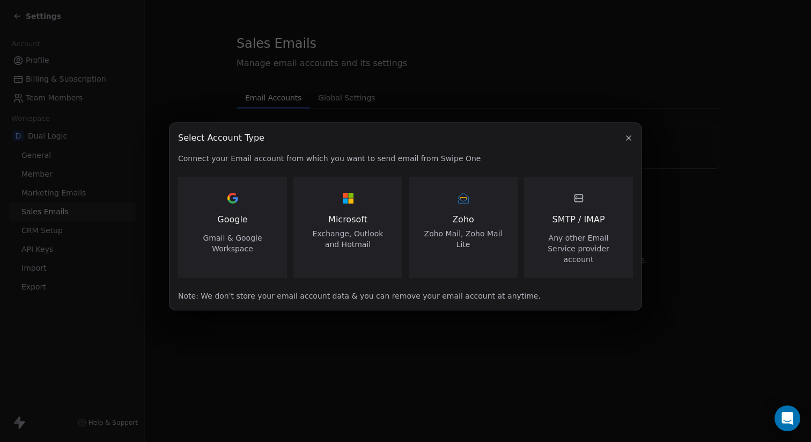
click at [224, 221] on span "Google" at bounding box center [232, 219] width 30 height 13
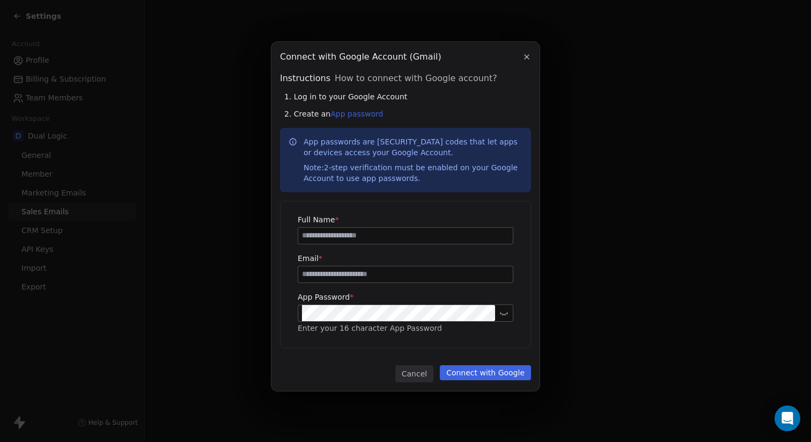
click at [370, 239] on input at bounding box center [405, 235] width 215 height 16
type input "*****"
type input "**********"
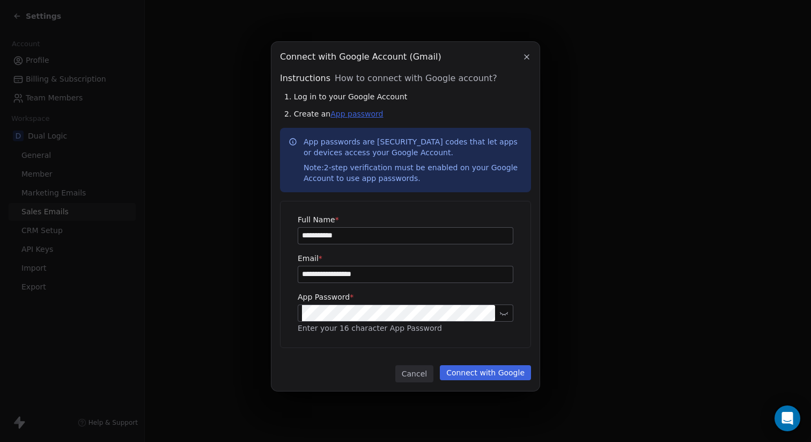
click at [359, 113] on link "App password" at bounding box center [356, 113] width 53 height 9
click at [337, 376] on div "Cancel Connect with Google" at bounding box center [405, 373] width 251 height 17
click at [469, 379] on button "Connect with Google" at bounding box center [485, 372] width 91 height 15
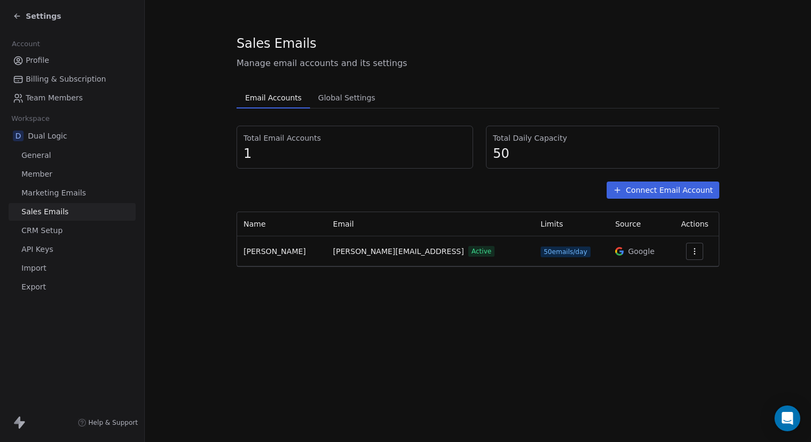
click at [695, 251] on icon "button" at bounding box center [695, 251] width 1 height 1
click at [669, 272] on span "Settings" at bounding box center [673, 275] width 31 height 11
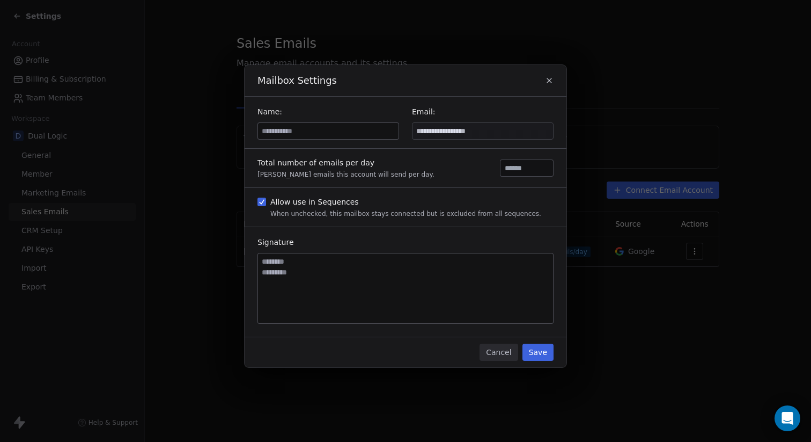
click at [295, 135] on input at bounding box center [328, 131] width 141 height 16
type input "*****"
click at [510, 171] on input "**" at bounding box center [527, 168] width 48 height 8
type input "***"
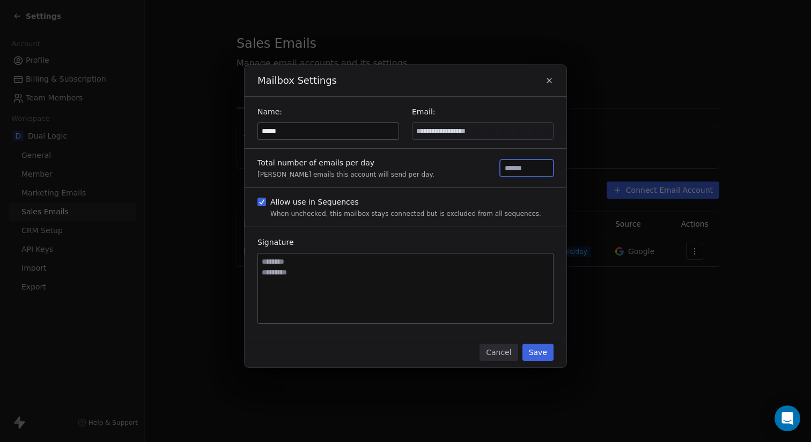
click at [539, 351] on button "Save" at bounding box center [538, 351] width 31 height 17
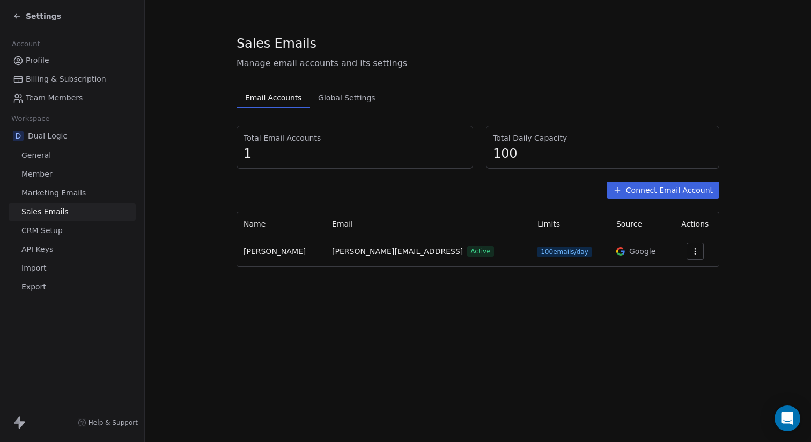
click at [635, 185] on button "Connect Email Account" at bounding box center [663, 189] width 113 height 17
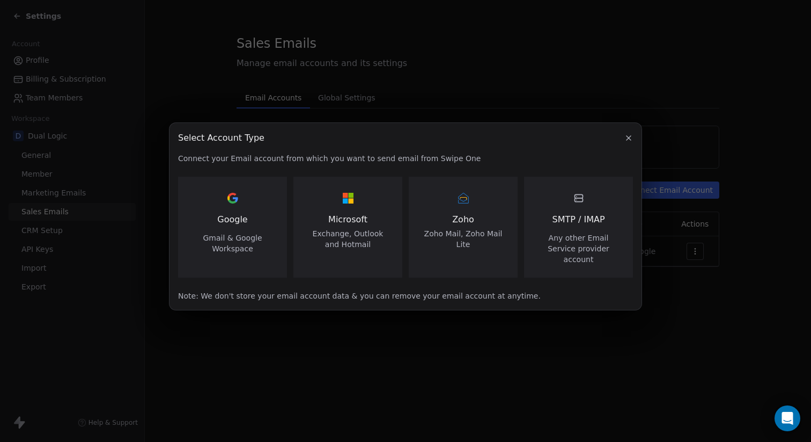
click at [627, 142] on icon "button" at bounding box center [629, 138] width 9 height 9
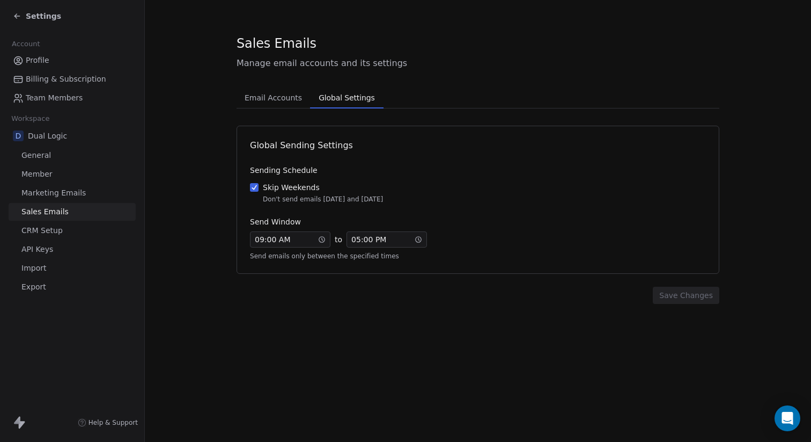
click at [349, 103] on span "Global Settings" at bounding box center [346, 97] width 64 height 15
click at [59, 234] on span "CRM Setup" at bounding box center [41, 230] width 41 height 11
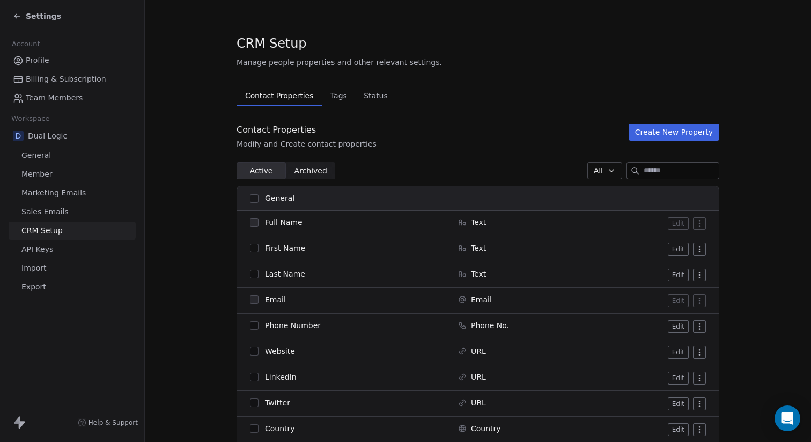
click at [338, 93] on span "Tags" at bounding box center [338, 95] width 25 height 15
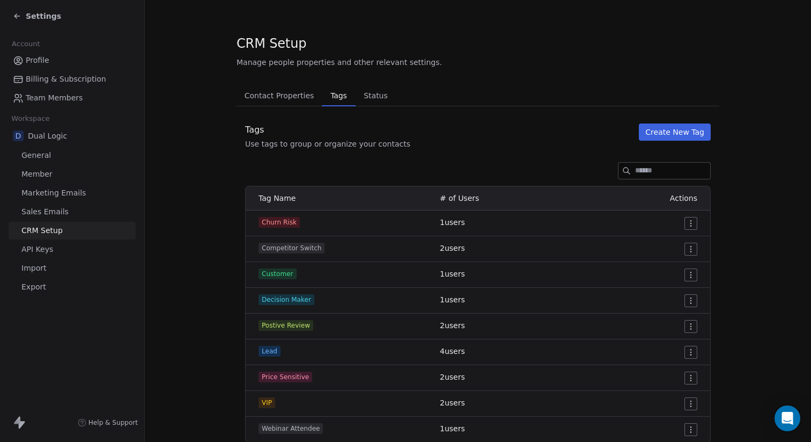
click at [367, 97] on span "Status" at bounding box center [375, 95] width 33 height 15
click at [334, 97] on span "Tags" at bounding box center [338, 95] width 25 height 15
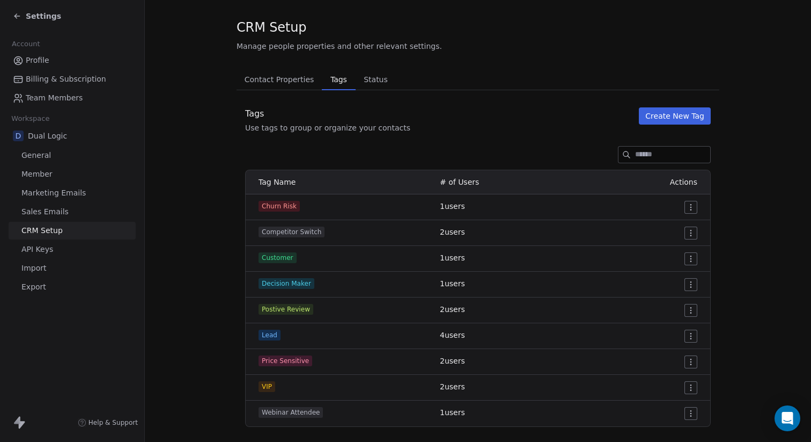
scroll to position [35, 0]
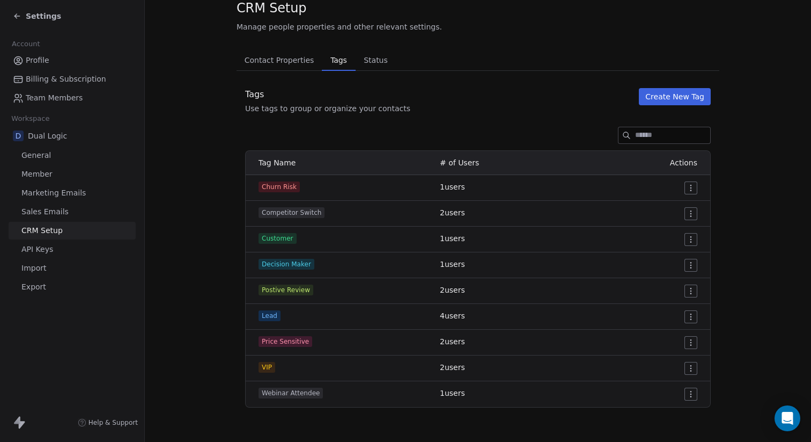
click at [275, 66] on span "Contact Properties" at bounding box center [279, 60] width 78 height 15
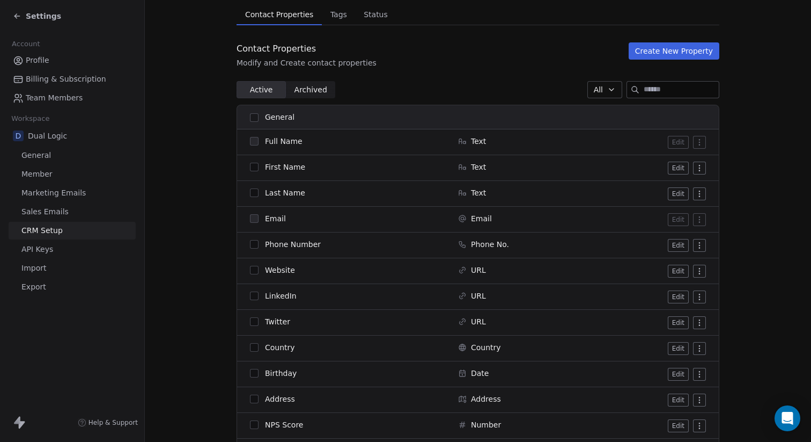
scroll to position [124, 0]
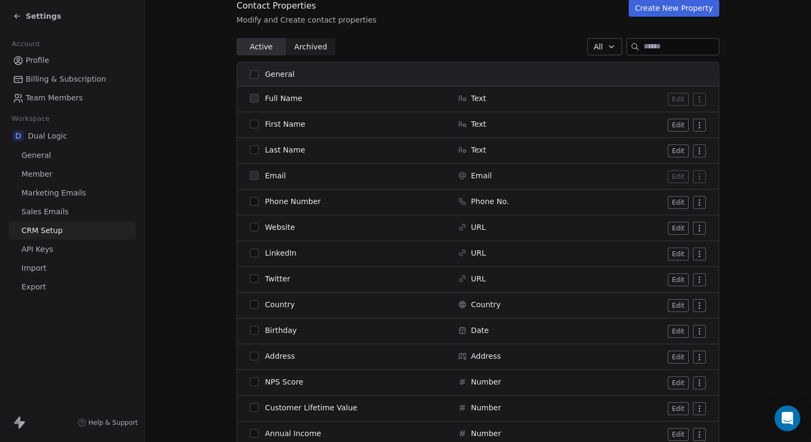
click at [306, 54] on span "Archived Archived" at bounding box center [310, 46] width 49 height 17
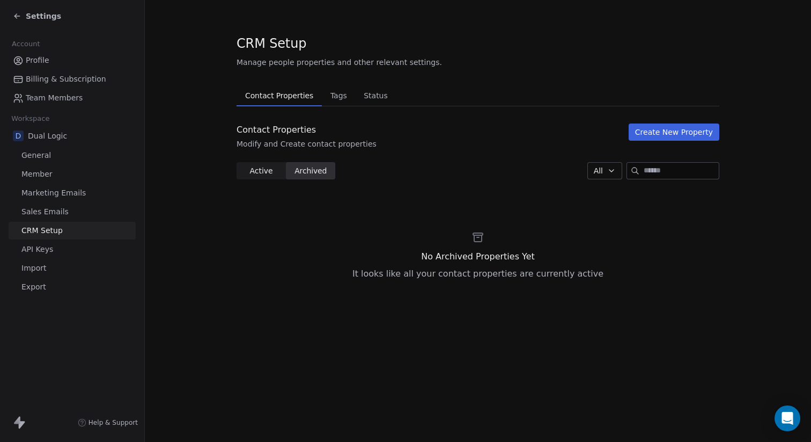
click at [260, 173] on span "Active" at bounding box center [260, 170] width 23 height 11
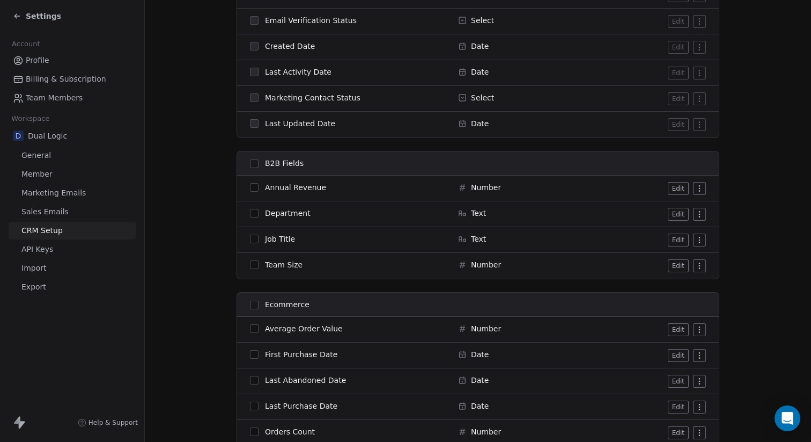
scroll to position [947, 0]
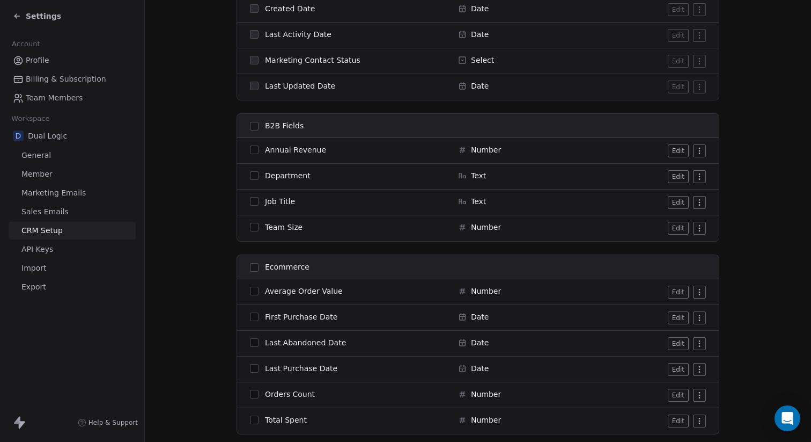
click at [48, 251] on span "API Keys" at bounding box center [37, 249] width 32 height 11
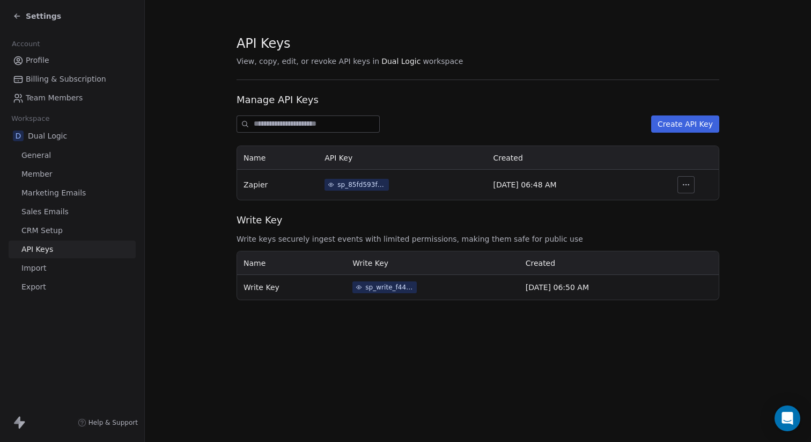
click at [34, 273] on span "Import" at bounding box center [33, 267] width 25 height 11
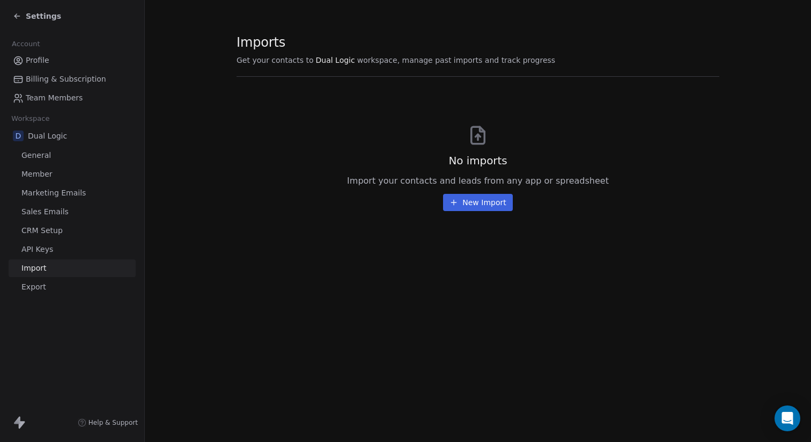
click at [32, 286] on span "Export" at bounding box center [33, 286] width 25 height 11
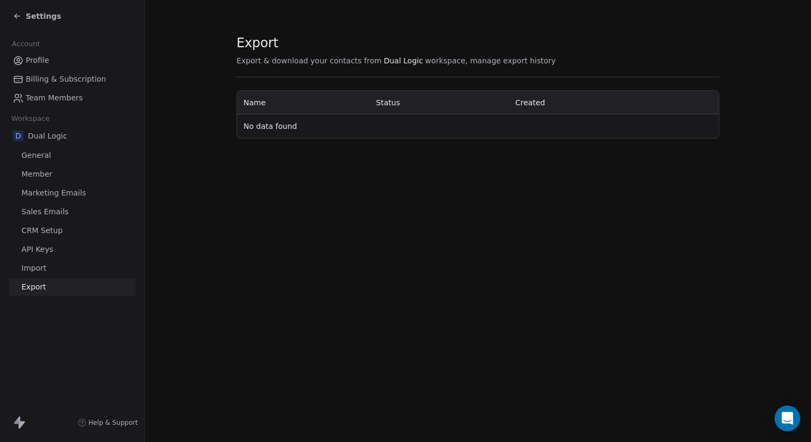
click at [30, 158] on span "General" at bounding box center [36, 155] width 30 height 11
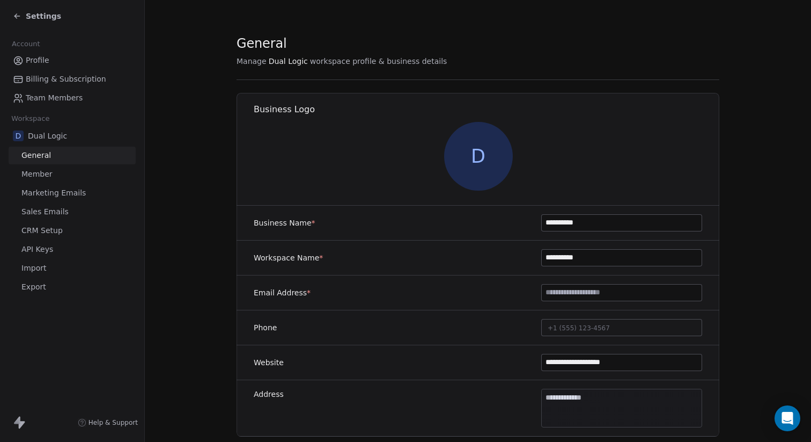
click at [17, 13] on icon at bounding box center [17, 16] width 9 height 9
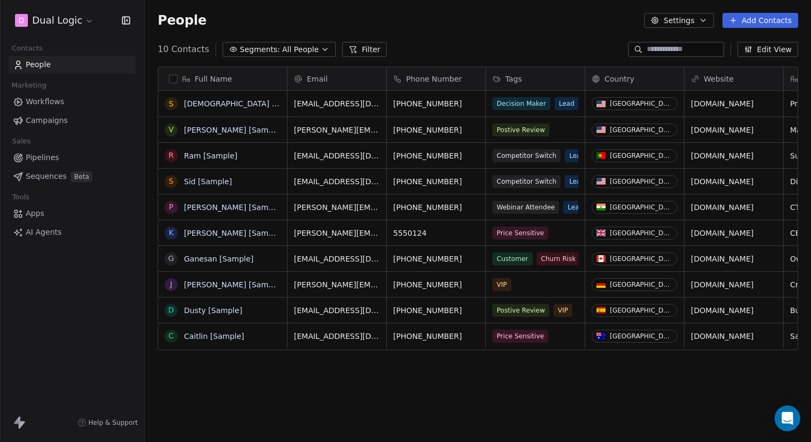
scroll to position [388, 666]
click at [33, 99] on span "Workflows" at bounding box center [45, 101] width 39 height 11
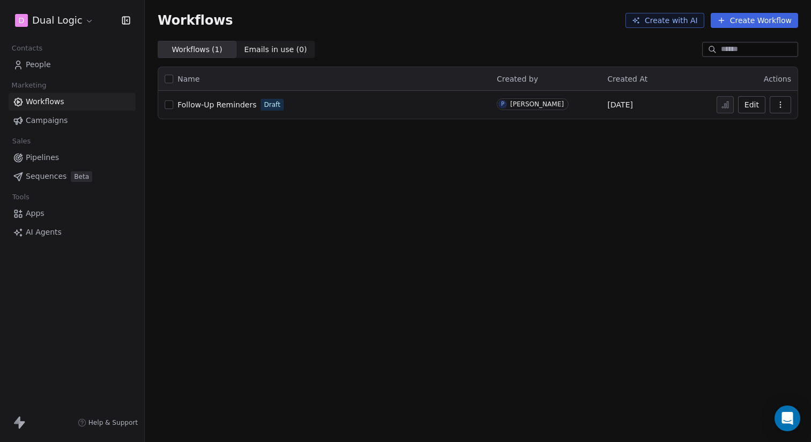
click at [306, 111] on div "Follow-Up Reminders Draft" at bounding box center [324, 104] width 319 height 15
click at [210, 105] on span "Follow-Up Reminders" at bounding box center [217, 104] width 79 height 9
click at [216, 106] on span "Follow-Up Reminders" at bounding box center [217, 104] width 79 height 9
click at [780, 105] on icon "button" at bounding box center [780, 104] width 1 height 1
click at [585, 175] on div "Workflows Create with AI Create Workflow Workflows ( 1 ) Workflows ( 1 ) Emails…" at bounding box center [478, 221] width 666 height 442
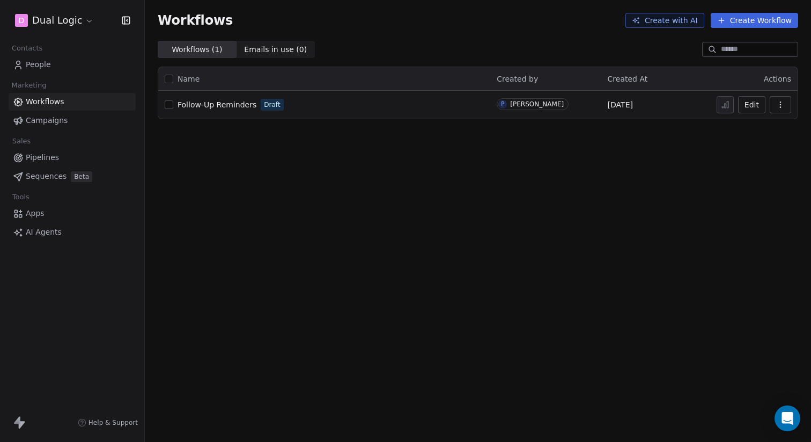
click at [58, 126] on span "Campaigns" at bounding box center [47, 120] width 42 height 11
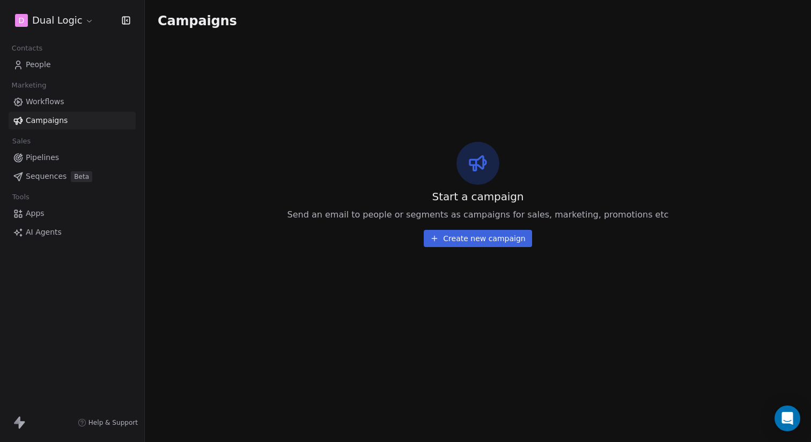
click at [43, 105] on span "Workflows" at bounding box center [45, 101] width 39 height 11
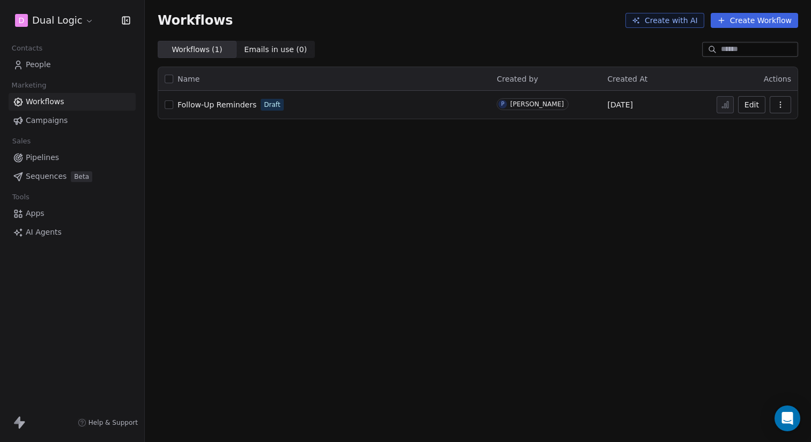
click at [266, 55] on span "Emails in use ( 0 ) Emails in use ( 0 )" at bounding box center [276, 49] width 79 height 17
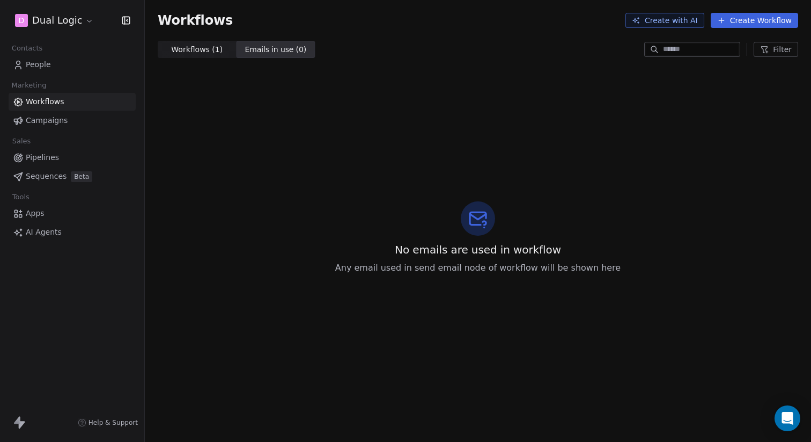
click at [211, 57] on span "Workflows ( 1 ) Workflows ( 1 )" at bounding box center [197, 49] width 79 height 17
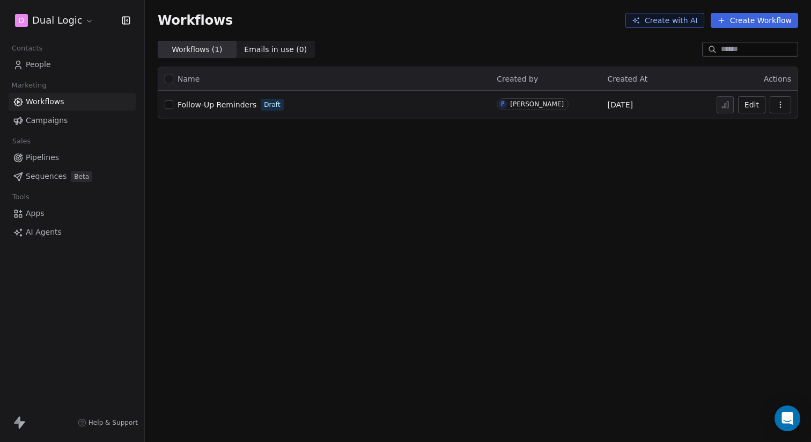
click at [364, 53] on div "Workflows ( 1 ) Workflows ( 1 ) Emails in use ( 0 ) Emails in use ( 0 )" at bounding box center [478, 49] width 666 height 17
